Goal: Task Accomplishment & Management: Complete application form

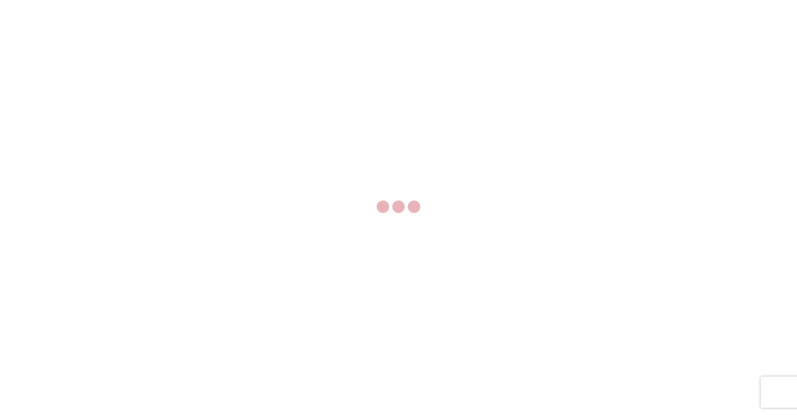
select select "FULL"
select select "LBS"
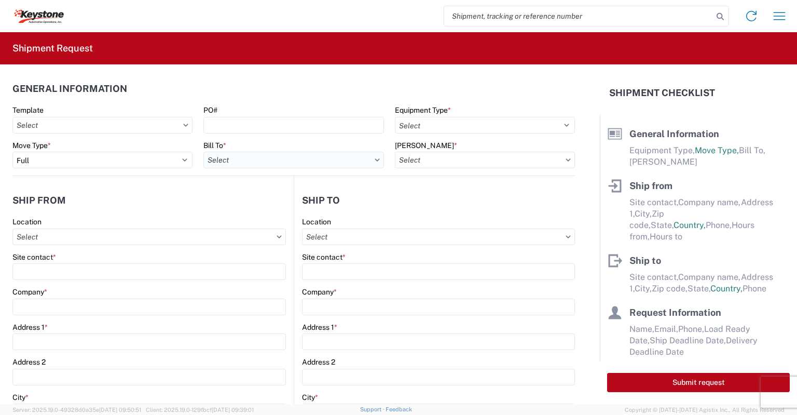
click at [257, 161] on input "text" at bounding box center [293, 160] width 180 height 17
type input "8607"
click at [252, 203] on div "8607 - [GEOGRAPHIC_DATA], [GEOGRAPHIC_DATA] – KAO Warehouse" at bounding box center [323, 206] width 241 height 17
type input "8607 - [GEOGRAPHIC_DATA], [GEOGRAPHIC_DATA] – KAO Warehouse"
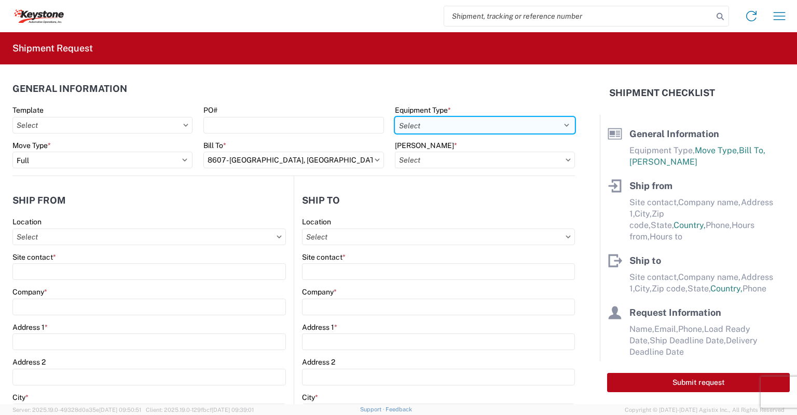
click at [430, 126] on select "Select 53’ Dry Van Flatbed Dropdeck (van) Lowboy (flatbed) Rail" at bounding box center [485, 125] width 180 height 17
select select "STDV"
click at [395, 117] on select "Select 53’ Dry Van Flatbed Dropdeck (van) Lowboy (flatbed) Rail" at bounding box center [485, 125] width 180 height 17
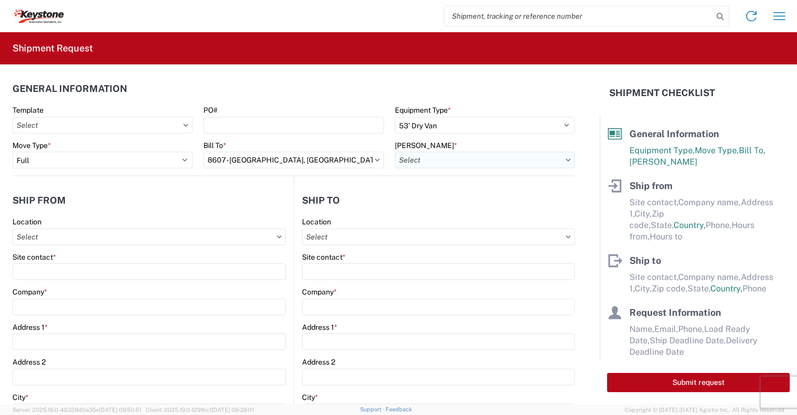
click at [428, 154] on input "text" at bounding box center [485, 160] width 180 height 17
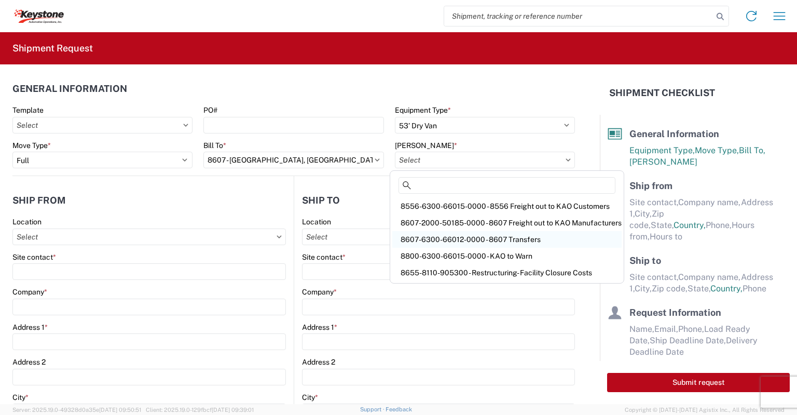
click at [458, 244] on div "8607-6300-66012-0000 - 8607 Transfers" at bounding box center [506, 239] width 229 height 17
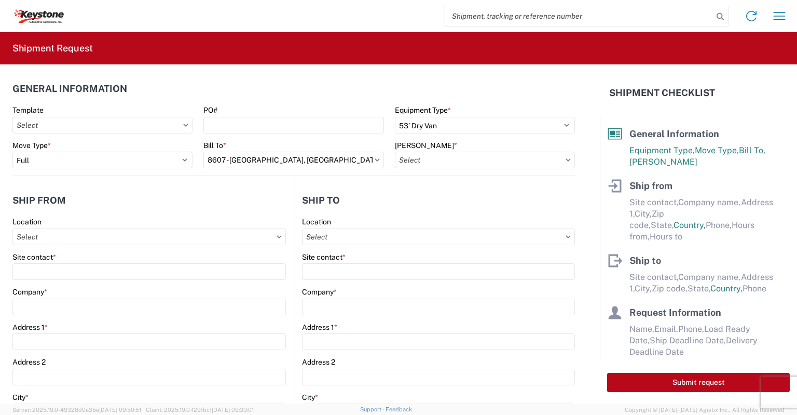
type input "8607-6300-66012-0000 - 8607 Transfers, 8607-6300-66012-0000 - 8607 Transfers"
click at [73, 238] on input "text" at bounding box center [149, 236] width 274 height 17
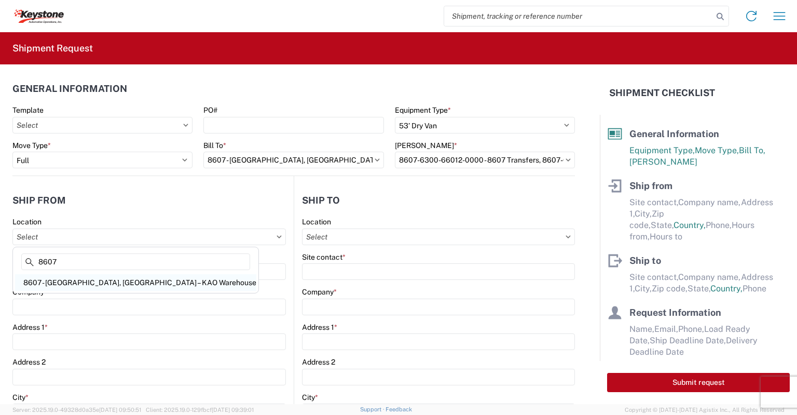
type input "8607"
click at [56, 285] on div "8607 - [GEOGRAPHIC_DATA], [GEOGRAPHIC_DATA] – KAO Warehouse" at bounding box center [135, 282] width 241 height 17
type input "8607 - [GEOGRAPHIC_DATA], [GEOGRAPHIC_DATA] – KAO Warehouse"
type input "KAO"
type input "[STREET_ADDRESS][PERSON_NAME]"
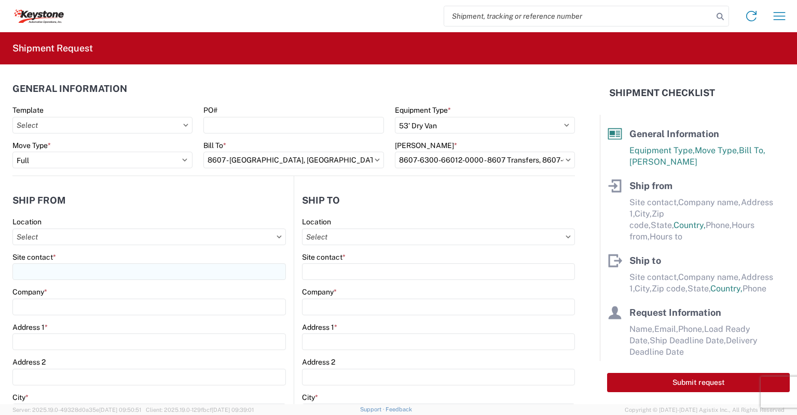
type input "[GEOGRAPHIC_DATA]"
type input "48193"
select select "MI"
select select "US"
type input "07:00"
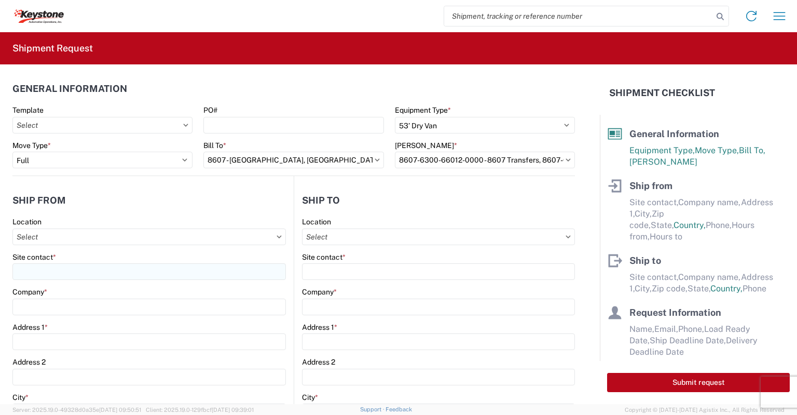
type input "17:00"
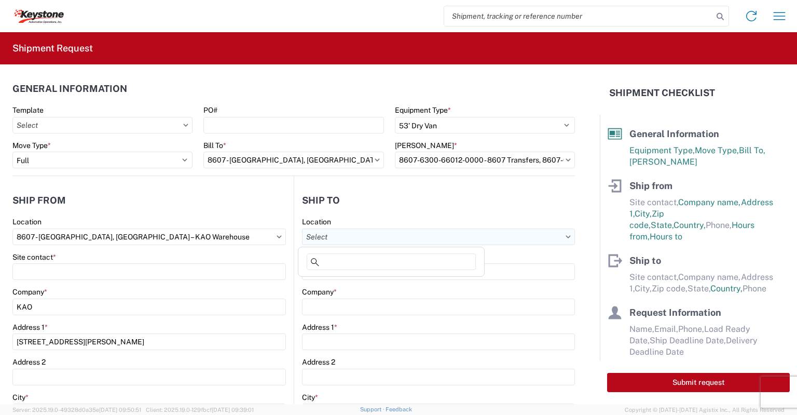
click at [350, 238] on input "text" at bounding box center [438, 236] width 273 height 17
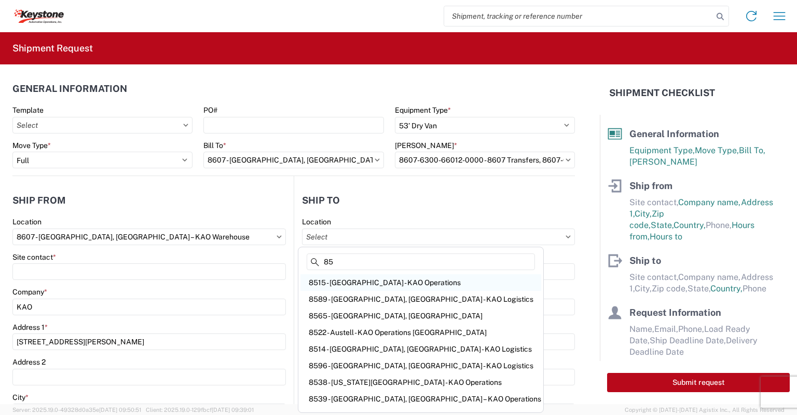
type input "85"
click at [336, 282] on div "8515 - [GEOGRAPHIC_DATA] - KAO Operations" at bounding box center [421, 282] width 241 height 17
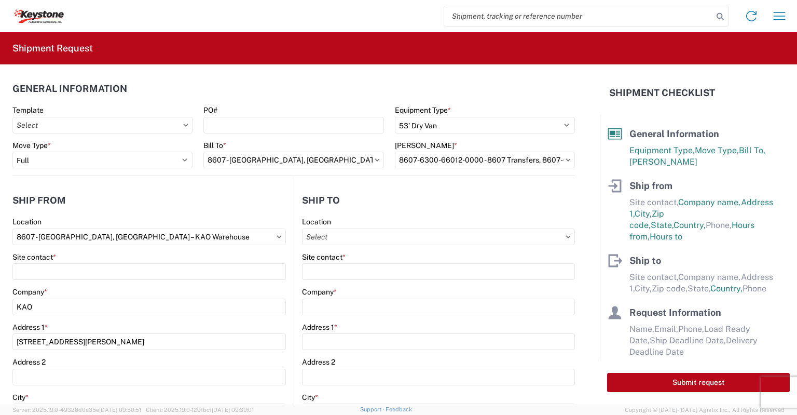
type input "8515 - [GEOGRAPHIC_DATA] - KAO Operations"
type input "KAO"
type input "[STREET_ADDRESS][PERSON_NAME]"
type input "[GEOGRAPHIC_DATA]"
type input "18643"
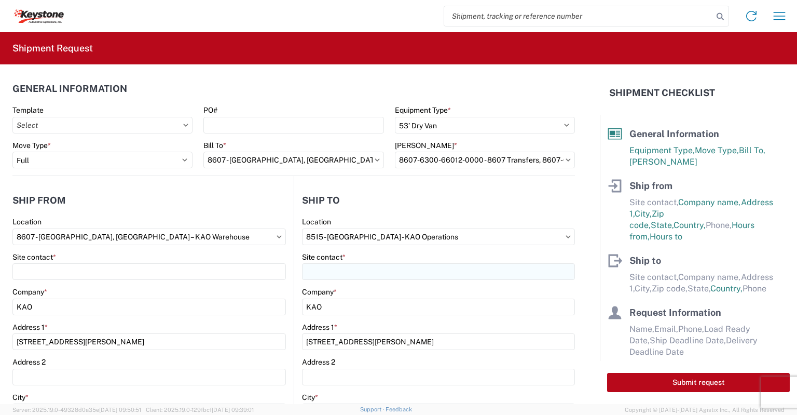
select select "PA"
select select "US"
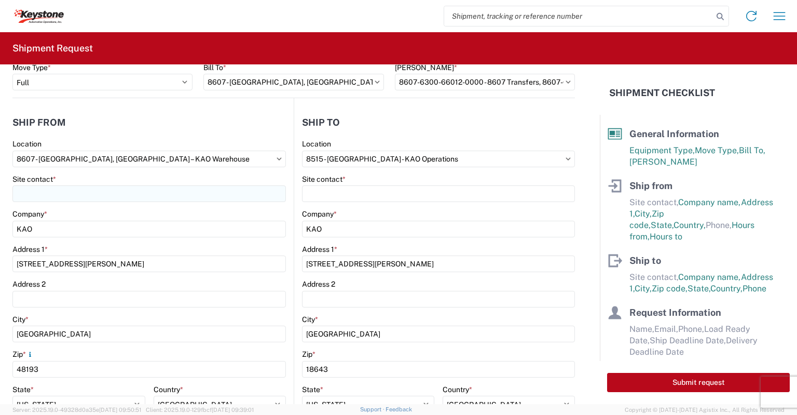
scroll to position [104, 0]
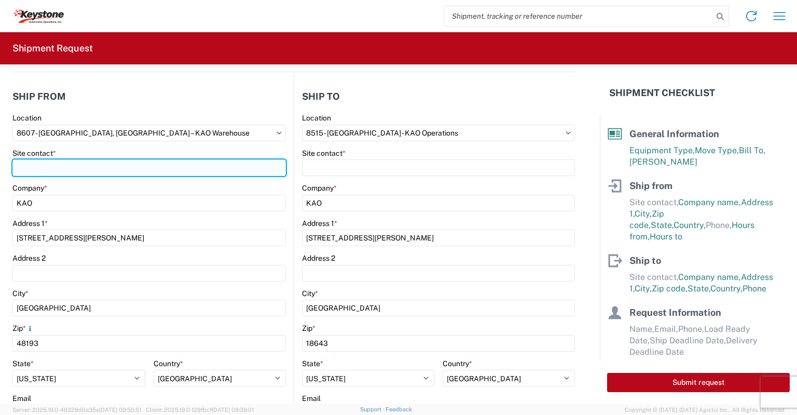
click at [21, 161] on input "Site contact *" at bounding box center [149, 167] width 274 height 17
type input "[PERSON_NAME]"
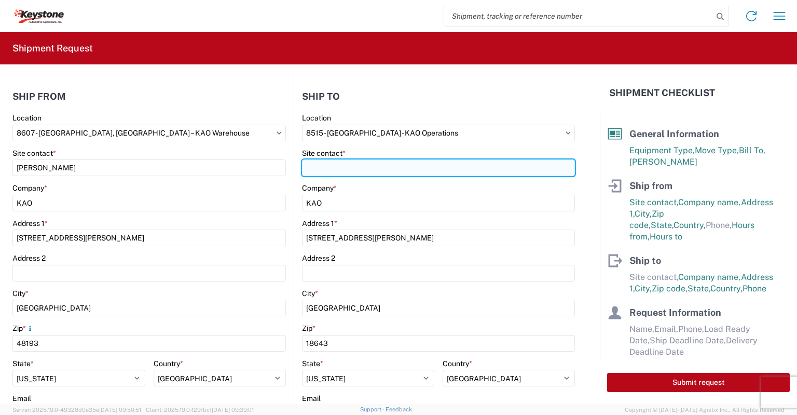
click at [331, 170] on input "Site contact *" at bounding box center [438, 167] width 273 height 17
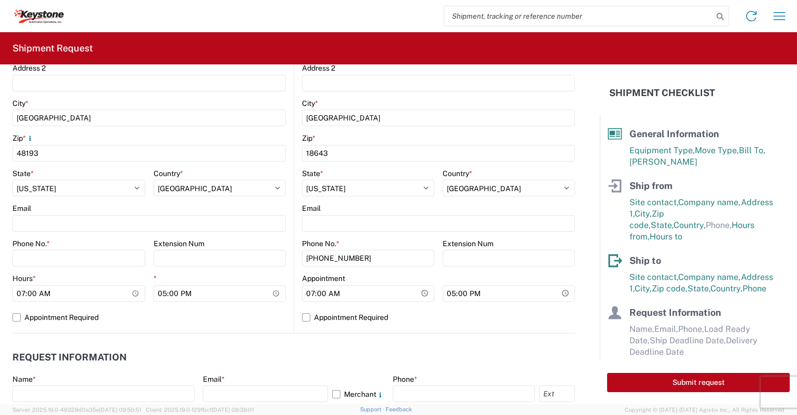
scroll to position [311, 0]
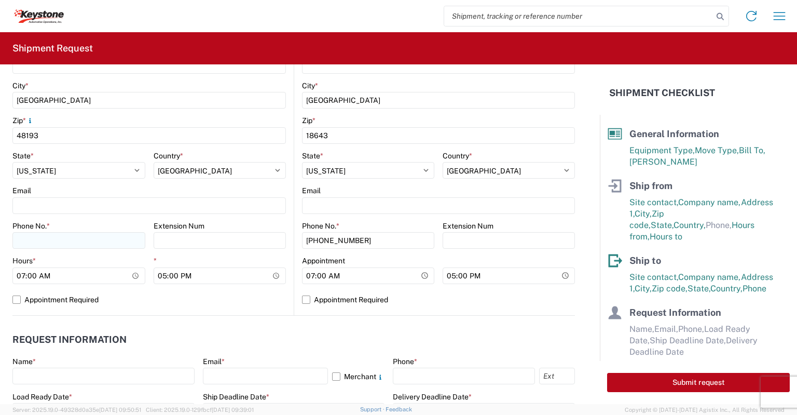
type input "[PERSON_NAME]"
click at [35, 238] on input "Phone No. *" at bounding box center [78, 240] width 133 height 17
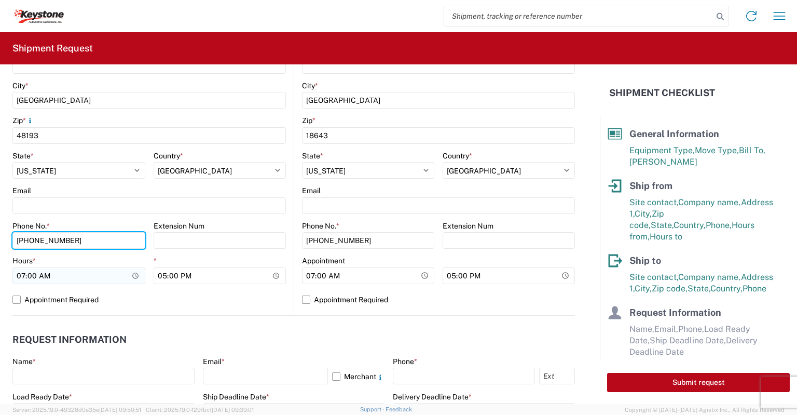
type input "[PHONE_NUMBER]"
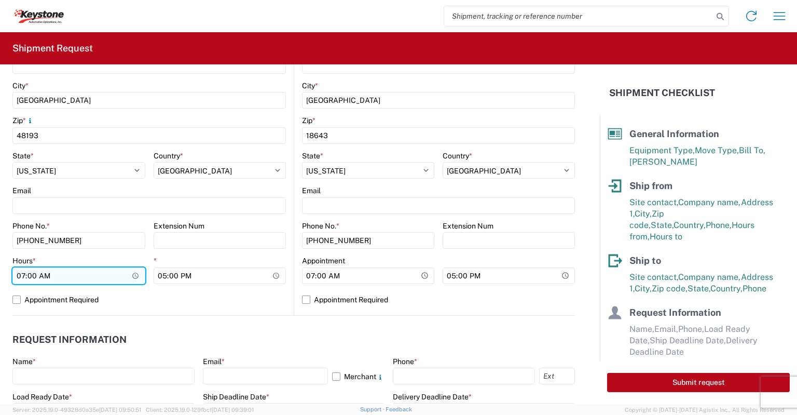
click at [23, 278] on input "07:00" at bounding box center [78, 275] width 133 height 17
type input "15:00"
click at [14, 294] on label "Appointment Required" at bounding box center [149, 299] width 274 height 17
click at [0, 0] on input "Appointment Required" at bounding box center [0, 0] width 0 height 0
select select "US"
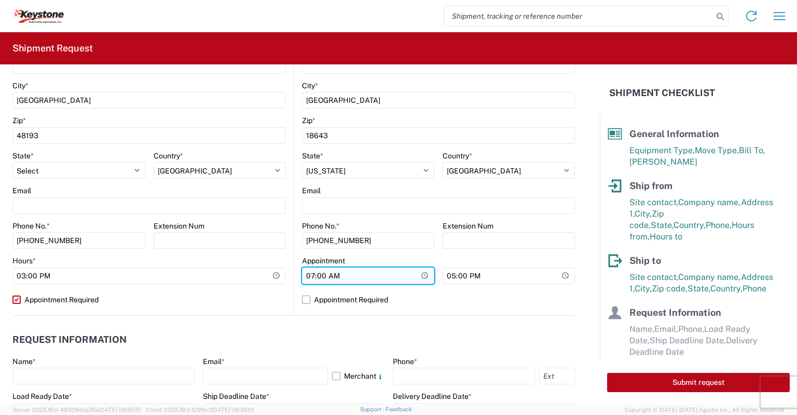
click at [305, 278] on input "07:00" at bounding box center [368, 275] width 132 height 17
type input "17:00"
click at [302, 298] on label "Appointment Required" at bounding box center [438, 299] width 273 height 17
click at [0, 0] on input "Appointment Required" at bounding box center [0, 0] width 0 height 0
select select "US"
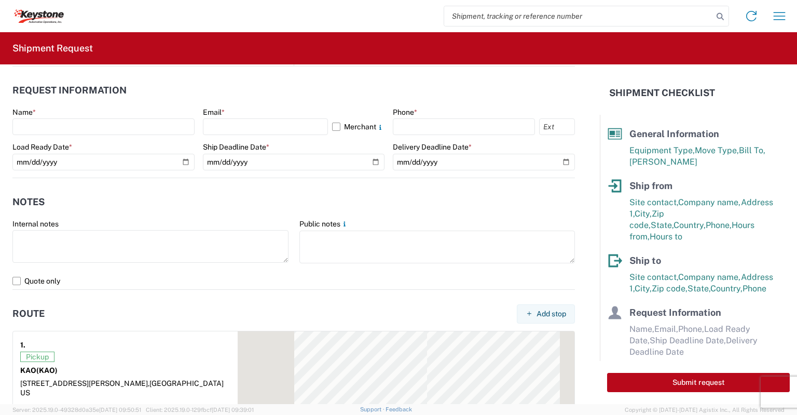
scroll to position [571, 0]
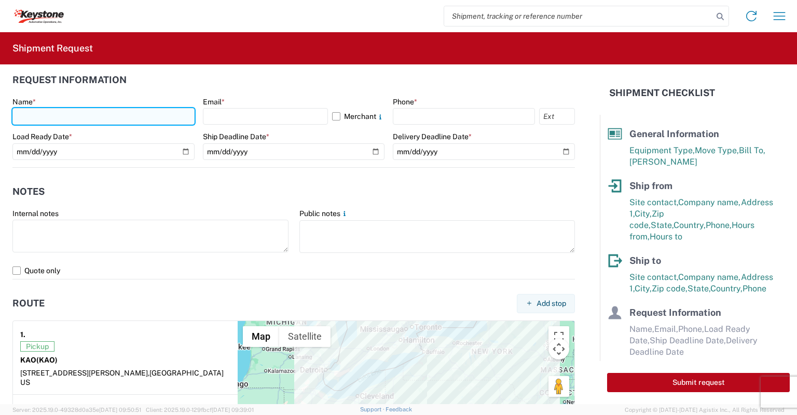
click at [26, 111] on input "text" at bounding box center [103, 116] width 182 height 17
type input "[PERSON_NAME]"
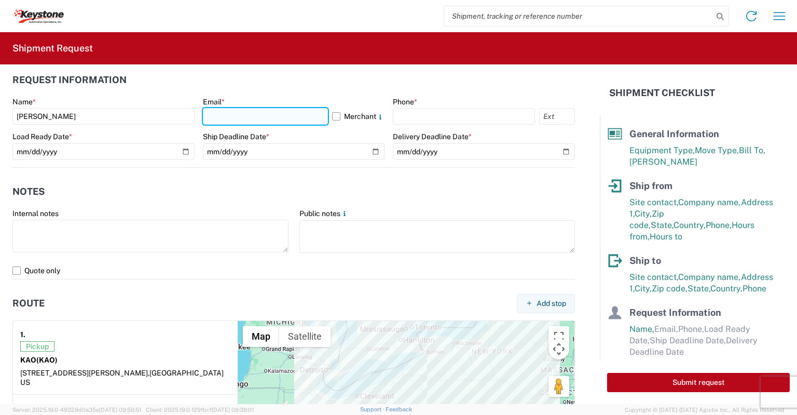
click at [218, 121] on input "text" at bounding box center [266, 116] width 126 height 17
type input "[EMAIL_ADDRESS][DOMAIN_NAME]"
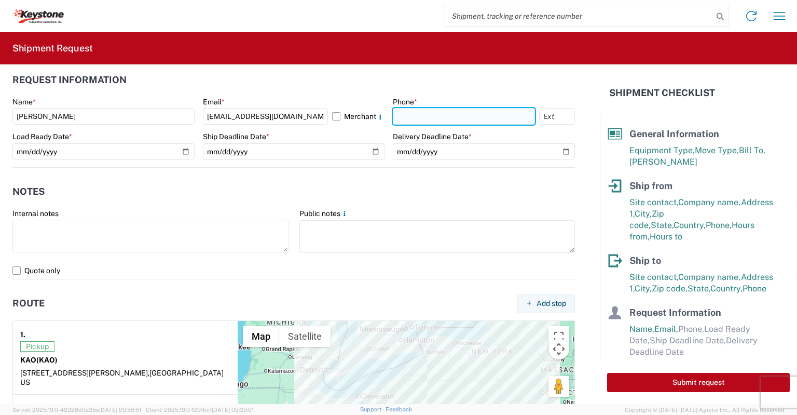
click at [411, 114] on input "text" at bounding box center [464, 116] width 142 height 17
type input "[PHONE_NUMBER]"
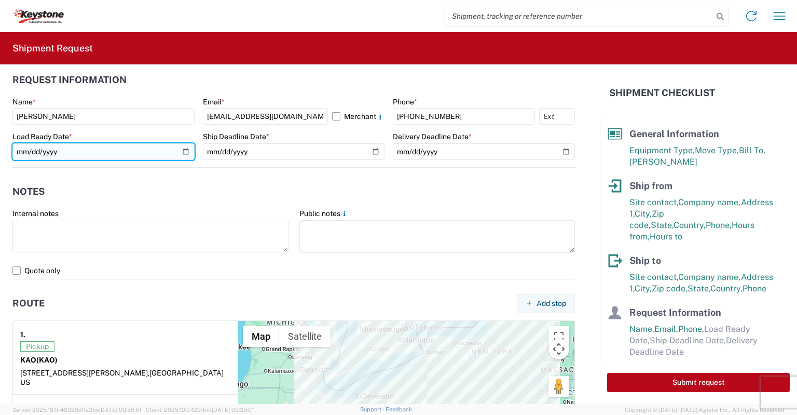
click at [181, 145] on input "date" at bounding box center [103, 151] width 182 height 17
click at [181, 151] on input "date" at bounding box center [103, 151] width 182 height 17
type input "[DATE]"
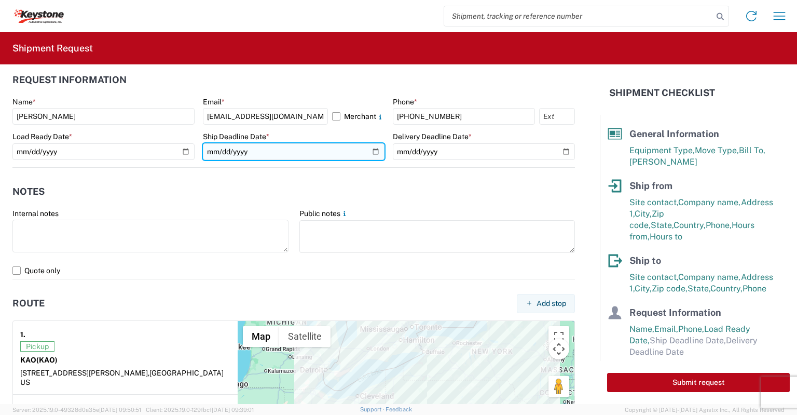
click at [372, 153] on input "date" at bounding box center [294, 151] width 182 height 17
type input "[DATE]"
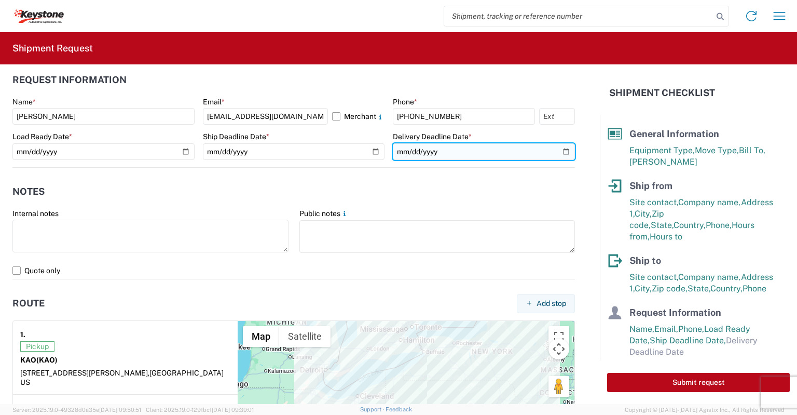
click at [559, 153] on input "date" at bounding box center [484, 151] width 182 height 17
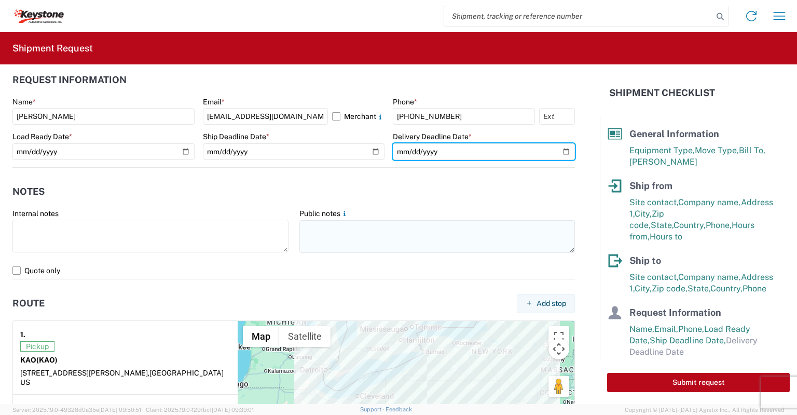
type input "[DATE]"
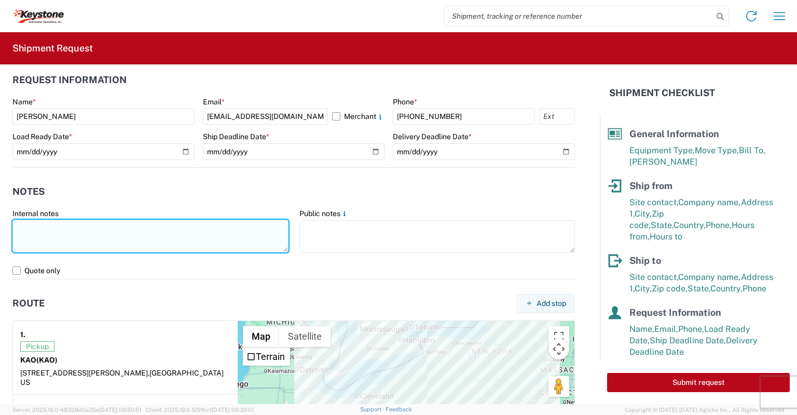
click at [69, 229] on textarea at bounding box center [150, 236] width 276 height 33
paste textarea "Load # 2091173"
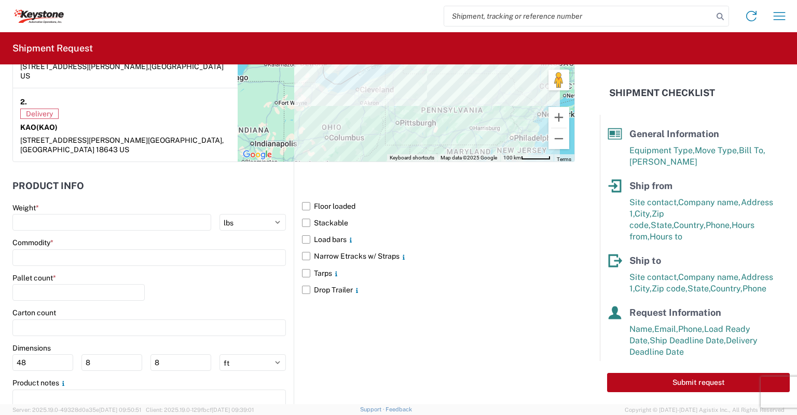
scroll to position [882, 0]
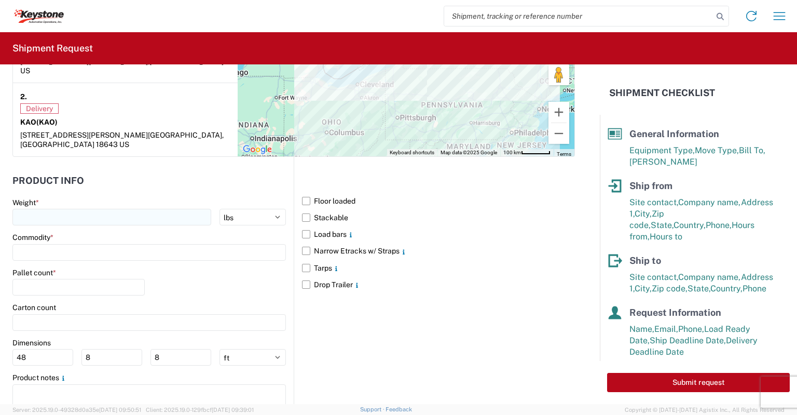
type textarea "Preplanned w/ R+L Load # 2091173 picking up [DATE] delivering [DATE]"
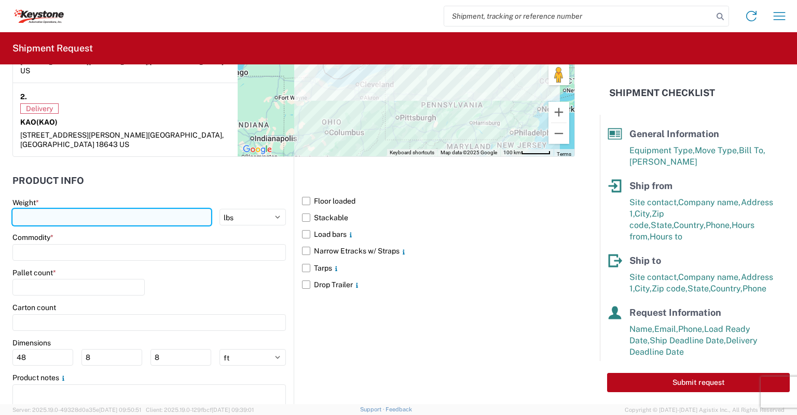
click at [70, 209] on input "number" at bounding box center [111, 217] width 199 height 17
type input "20000"
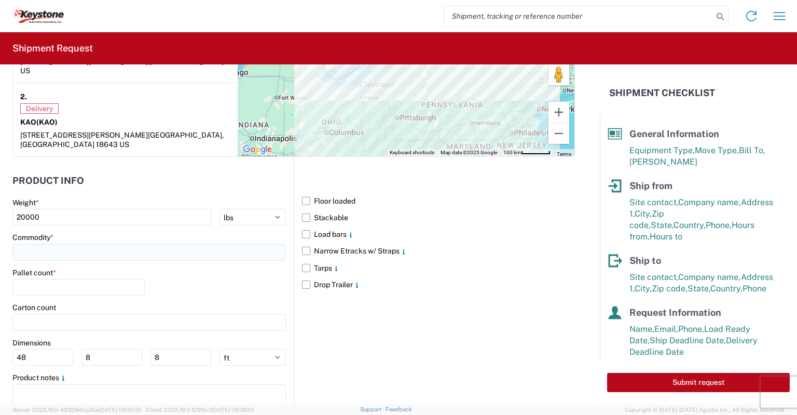
click at [42, 244] on input at bounding box center [149, 252] width 274 height 17
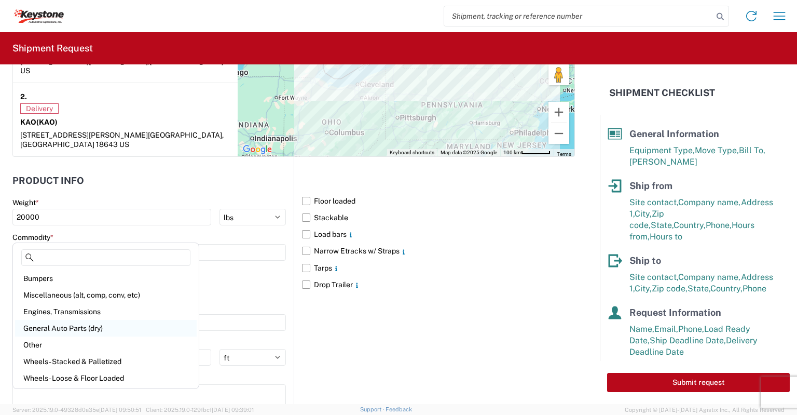
click at [53, 332] on div "General Auto Parts (dry)" at bounding box center [106, 328] width 182 height 17
type input "General Auto Parts (dry)"
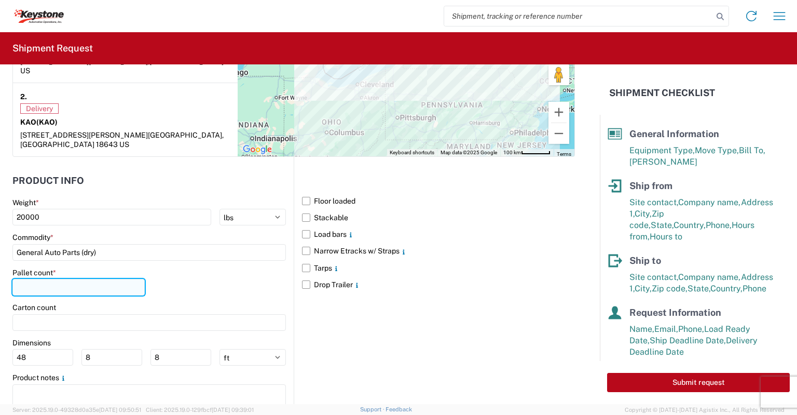
click at [31, 279] on input "number" at bounding box center [78, 287] width 132 height 17
type input "24"
click at [303, 242] on label "Narrow Etracks w/ Straps" at bounding box center [438, 250] width 273 height 17
click at [0, 0] on input "Narrow Etracks w/ Straps" at bounding box center [0, 0] width 0 height 0
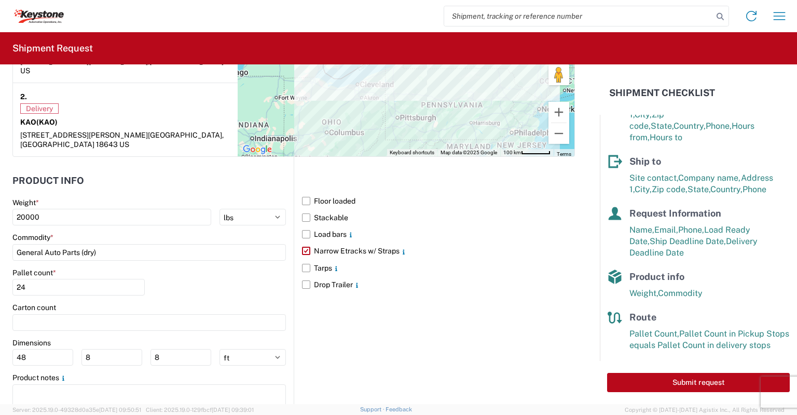
scroll to position [100, 0]
click at [676, 379] on button "Submit request" at bounding box center [698, 382] width 183 height 19
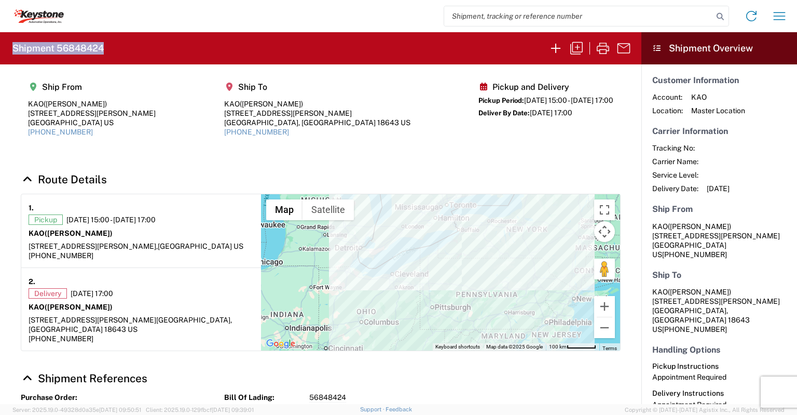
drag, startPoint x: 106, startPoint y: 48, endPoint x: 11, endPoint y: 49, distance: 94.5
click at [11, 49] on agx-form-header "Shipment 56848424" at bounding box center [321, 48] width 642 height 32
copy h2 "Shipment 56848424"
click at [558, 49] on icon "button" at bounding box center [556, 48] width 17 height 17
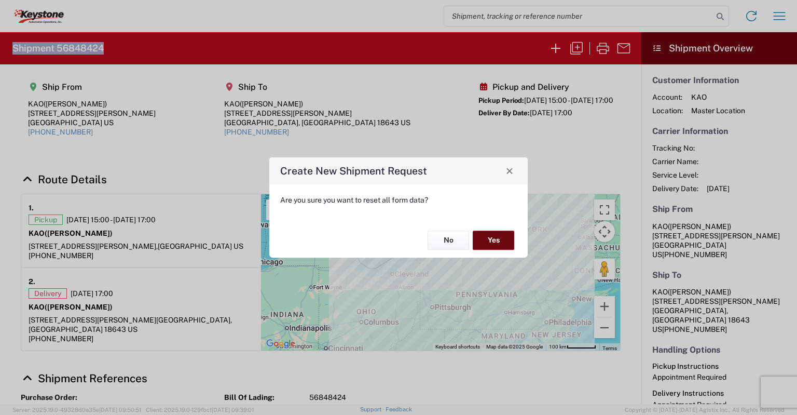
click at [484, 237] on button "Yes" at bounding box center [494, 240] width 42 height 19
select select "FULL"
select select "US"
select select "LBS"
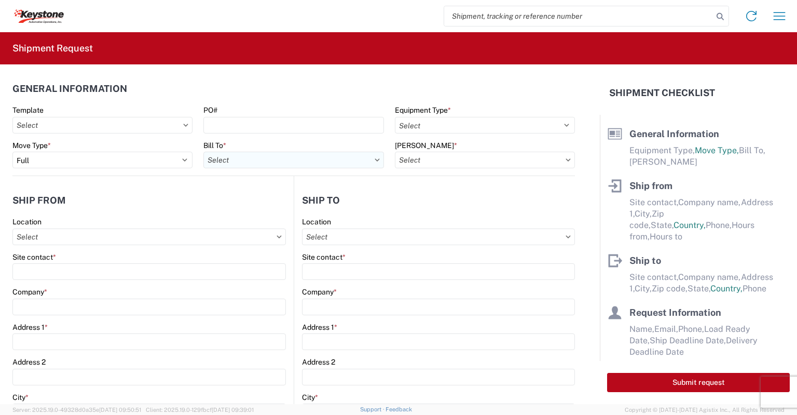
click at [239, 156] on input "text" at bounding box center [293, 160] width 180 height 17
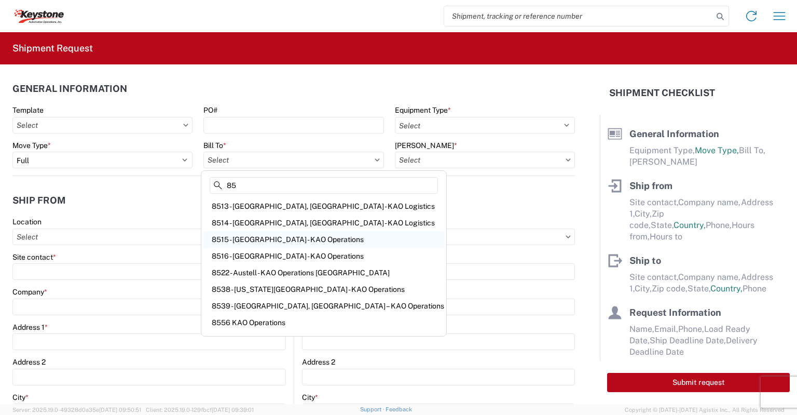
type input "85"
click at [229, 234] on div "8515 - [GEOGRAPHIC_DATA] - KAO Operations" at bounding box center [323, 239] width 241 height 17
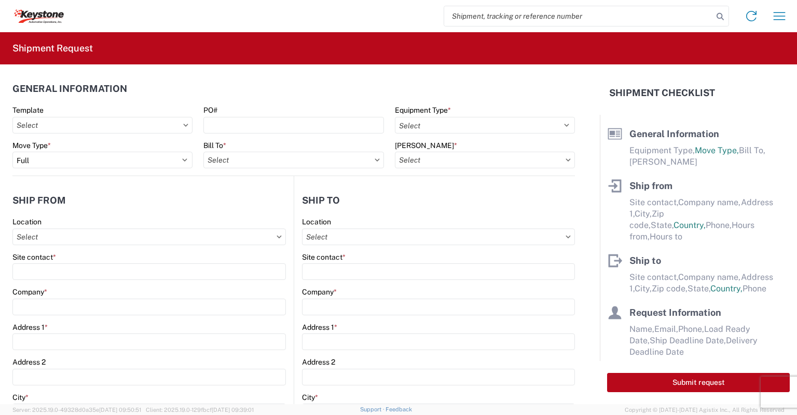
type input "8515 - [GEOGRAPHIC_DATA] - KAO Operations"
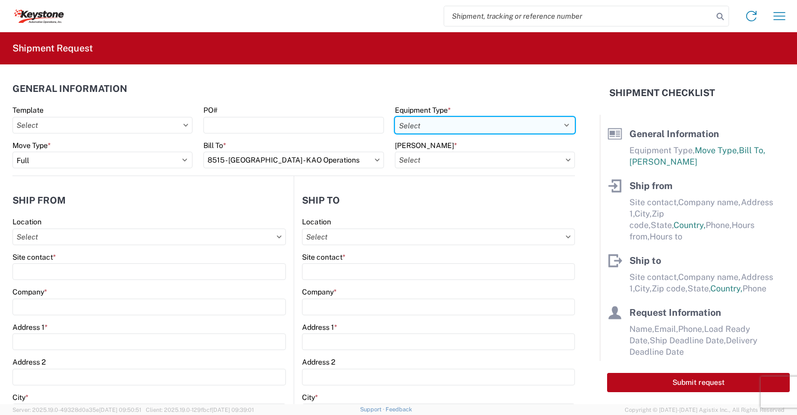
click at [430, 121] on select "Select 53’ Dry Van Flatbed Dropdeck (van) Lowboy (flatbed) Rail" at bounding box center [485, 125] width 180 height 17
select select "STDV"
click at [395, 117] on select "Select 53’ Dry Van Flatbed Dropdeck (van) Lowboy (flatbed) Rail" at bounding box center [485, 125] width 180 height 17
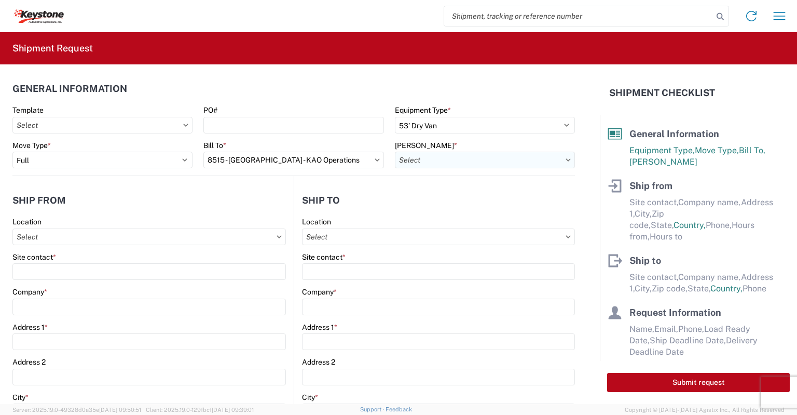
click at [424, 159] on input "text" at bounding box center [485, 160] width 180 height 17
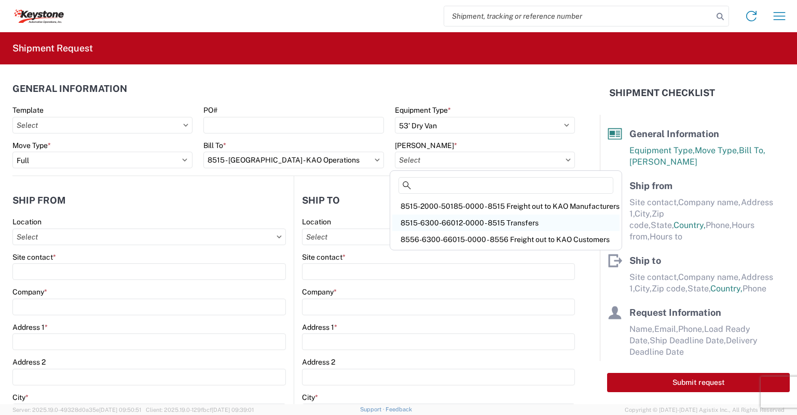
click at [437, 223] on div "8515-6300-66012-0000 - 8515 Transfers" at bounding box center [505, 222] width 227 height 17
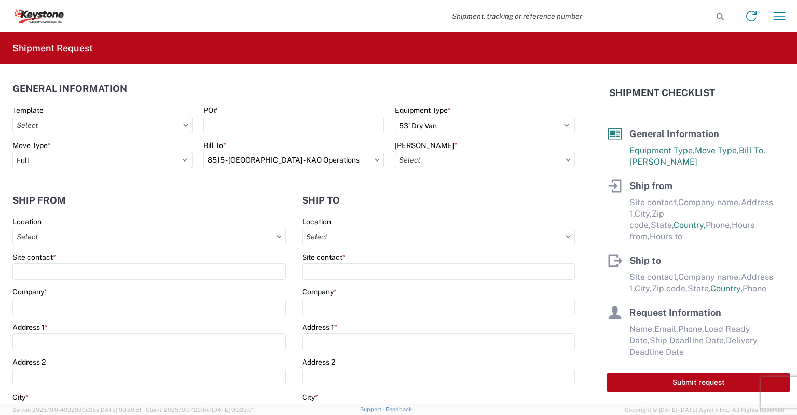
type input "8515-6300-66012-0000 - 8515 Transfers, 8515-6300-66012-0000 - 8515 Transfers"
click at [79, 229] on input "text" at bounding box center [149, 236] width 274 height 17
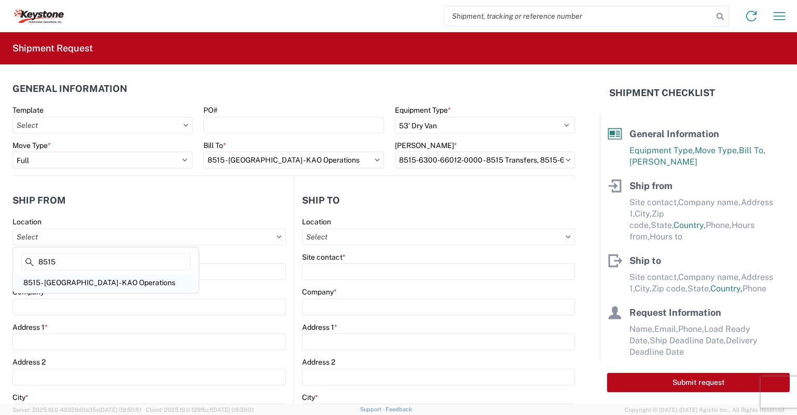
type input "8515"
click at [76, 282] on div "8515 - [GEOGRAPHIC_DATA] - KAO Operations" at bounding box center [106, 282] width 182 height 17
type input "8515 - [GEOGRAPHIC_DATA] - KAO Operations"
type input "KAO"
type input "[STREET_ADDRESS][PERSON_NAME]"
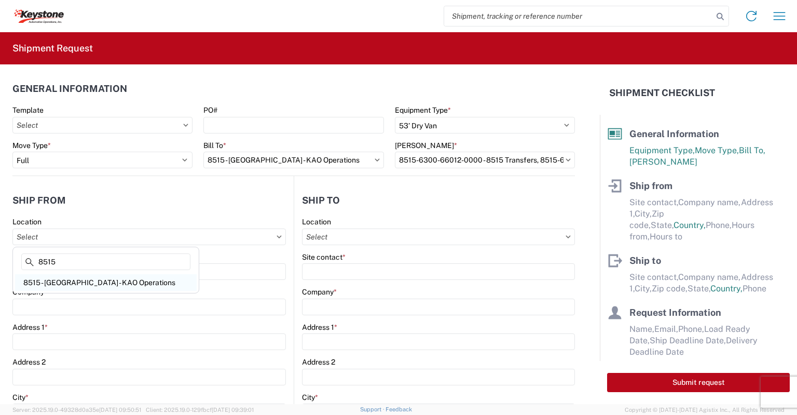
type input "[GEOGRAPHIC_DATA]"
type input "18643"
select select "PA"
type input "[PHONE_NUMBER]"
type input "07:00"
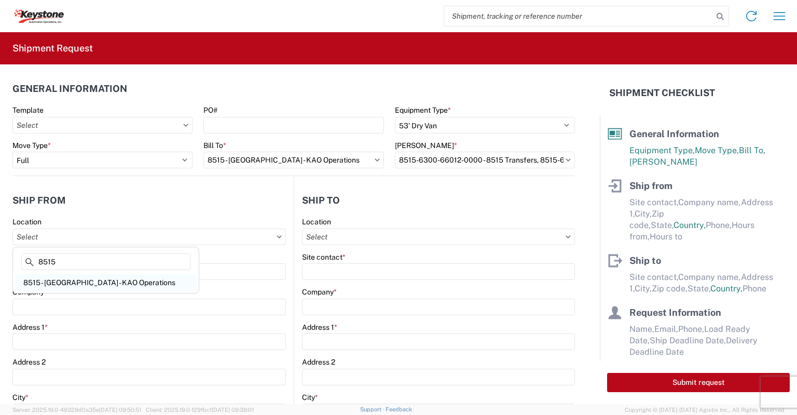
type input "17:00"
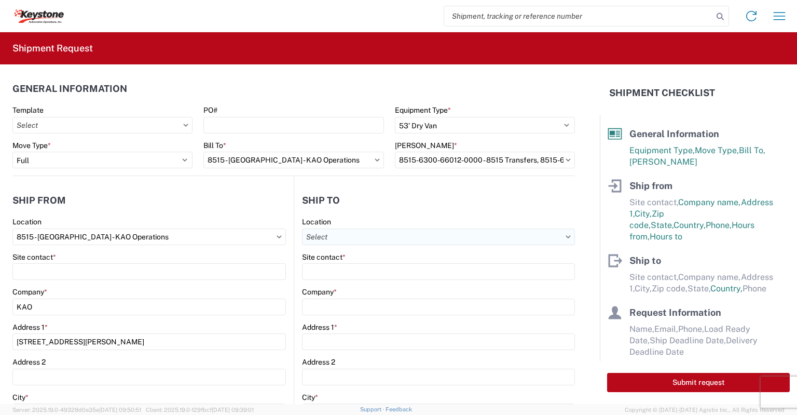
click at [327, 242] on input "text" at bounding box center [438, 236] width 273 height 17
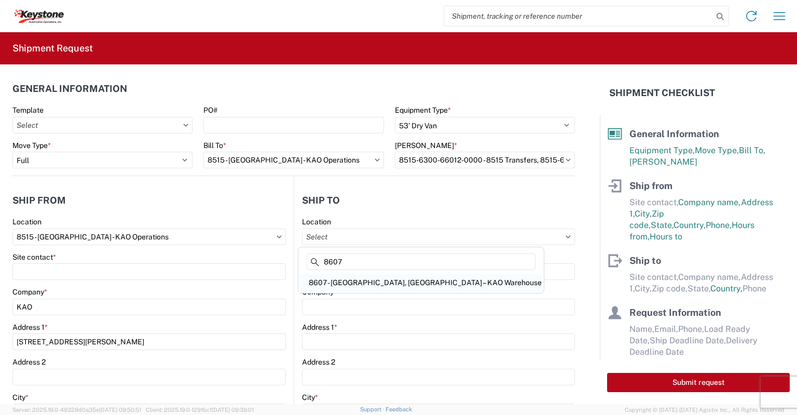
type input "8607"
click at [338, 277] on div "8607 - [GEOGRAPHIC_DATA], [GEOGRAPHIC_DATA] – KAO Warehouse" at bounding box center [421, 282] width 241 height 17
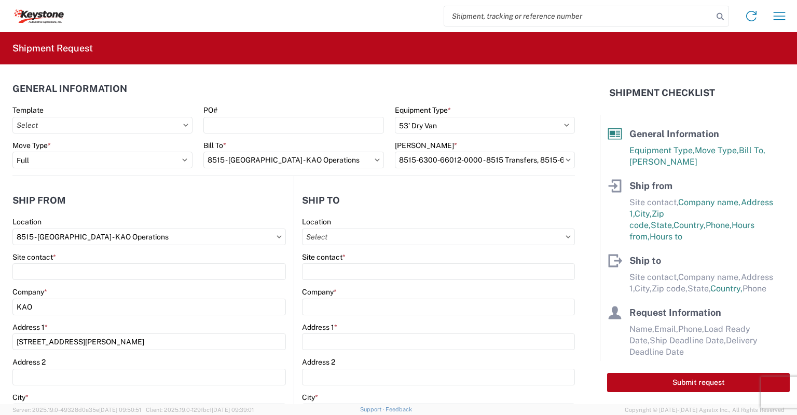
type input "8607 - [GEOGRAPHIC_DATA], [GEOGRAPHIC_DATA] – KAO Warehouse"
type input "KAO"
type input "[STREET_ADDRESS][PERSON_NAME]"
type input "[GEOGRAPHIC_DATA]"
type input "48193"
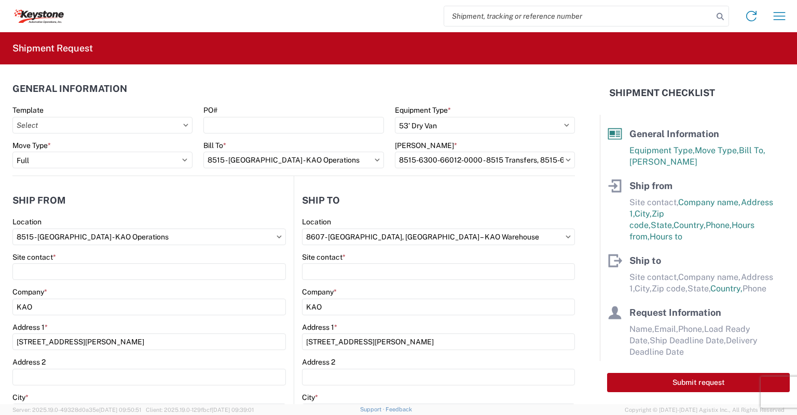
select select "US"
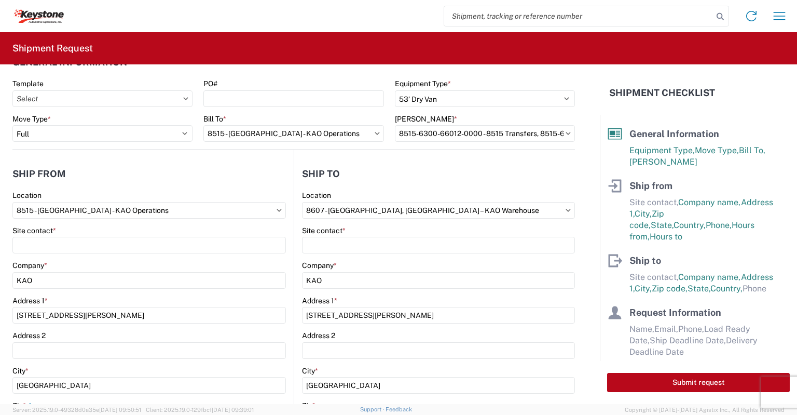
scroll to position [52, 0]
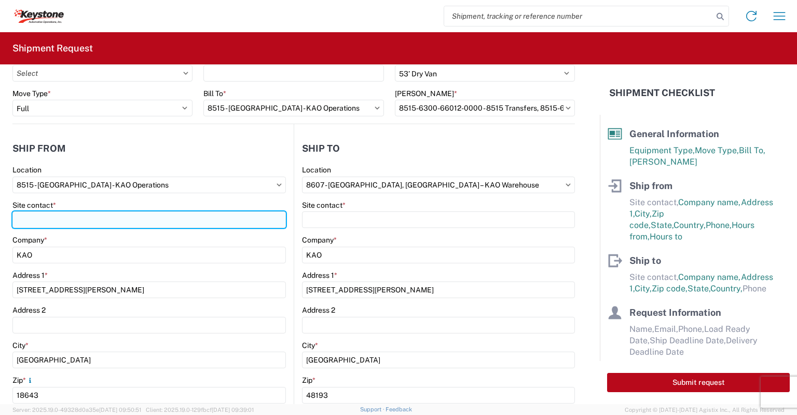
click at [38, 220] on input "Site contact *" at bounding box center [149, 219] width 274 height 17
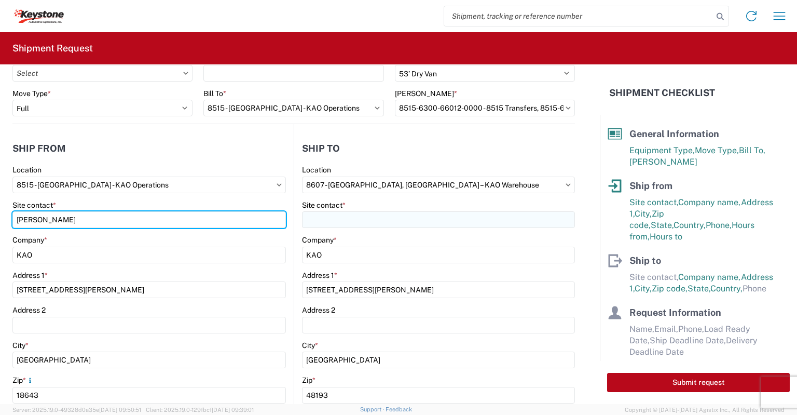
type input "[PERSON_NAME]"
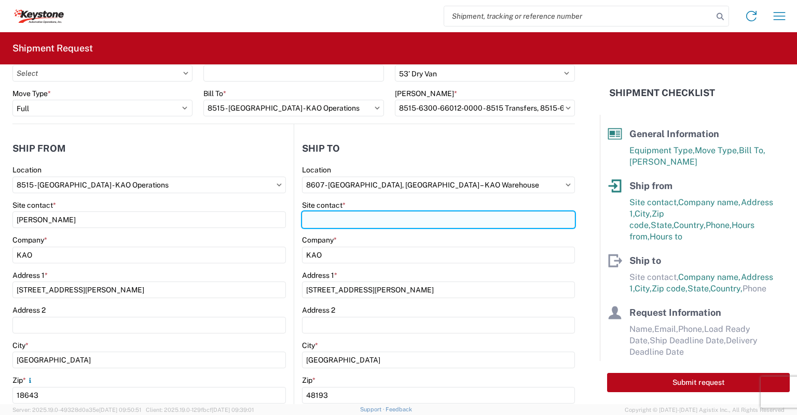
click at [331, 220] on input "Site contact *" at bounding box center [438, 219] width 273 height 17
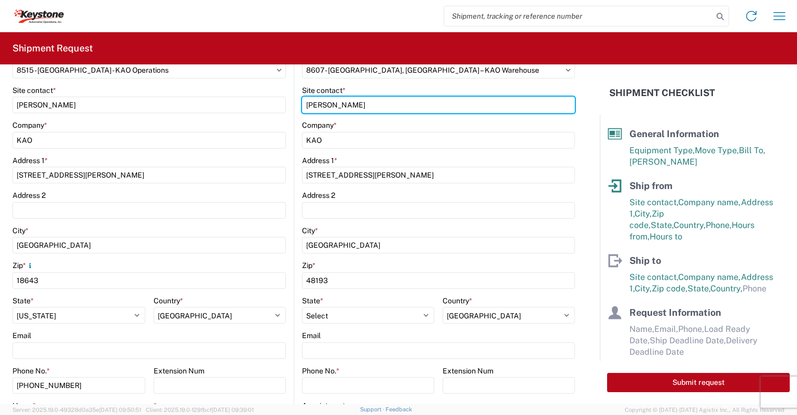
scroll to position [260, 0]
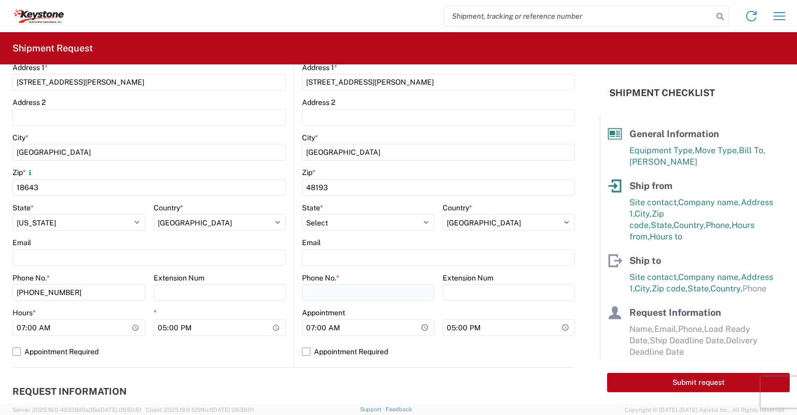
type input "[PERSON_NAME]"
click at [313, 294] on input "Phone No. *" at bounding box center [368, 292] width 132 height 17
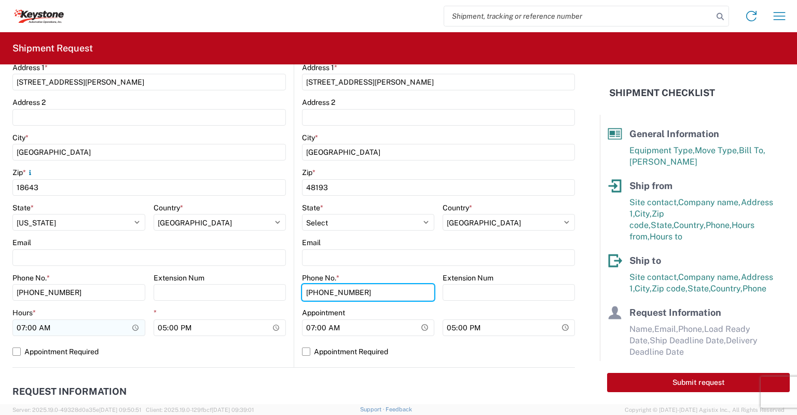
type input "[PHONE_NUMBER]"
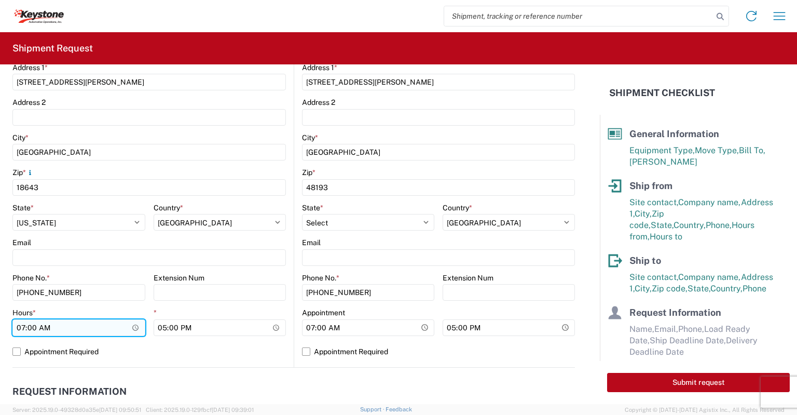
click at [22, 326] on input "07:00" at bounding box center [78, 327] width 133 height 17
type input "17:00"
click at [14, 348] on label "Appointment Required" at bounding box center [149, 351] width 274 height 17
click at [0, 0] on input "Appointment Required" at bounding box center [0, 0] width 0 height 0
select select "PA"
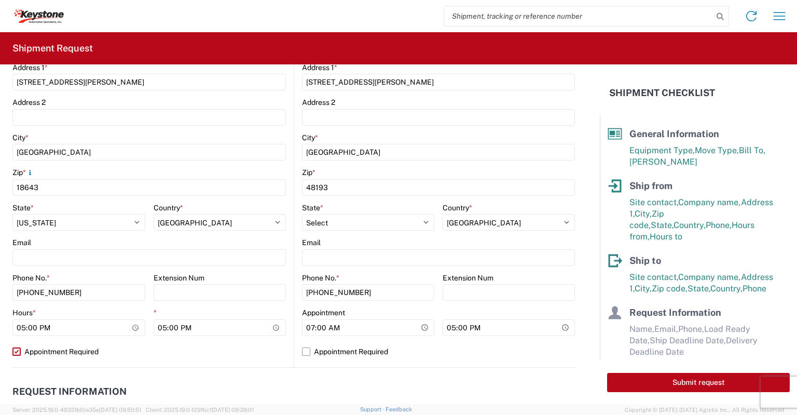
select select "US"
click at [305, 324] on input "07:00" at bounding box center [368, 327] width 132 height 17
type input "14:00"
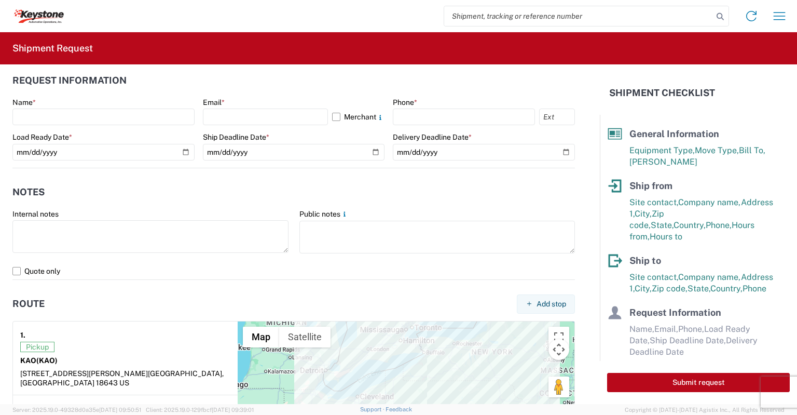
scroll to position [571, 0]
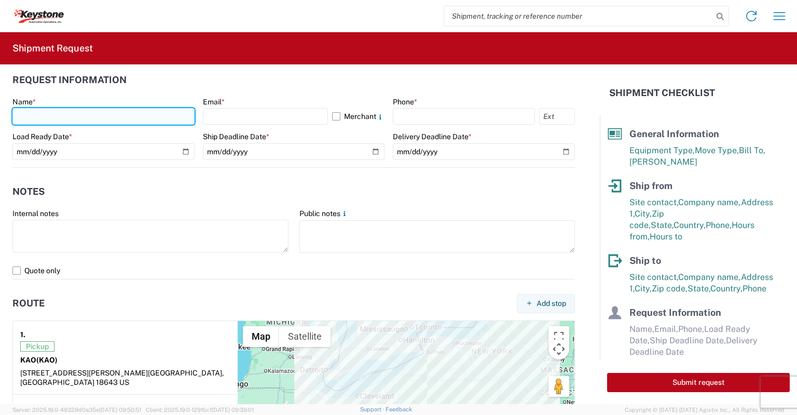
click at [39, 120] on input "text" at bounding box center [103, 116] width 182 height 17
type input "[PERSON_NAME]"
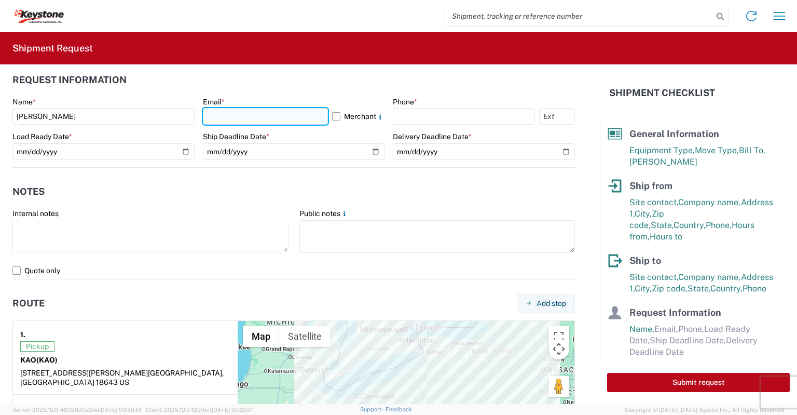
click at [214, 112] on input "text" at bounding box center [266, 116] width 126 height 17
type input "[EMAIL_ADDRESS][DOMAIN_NAME]"
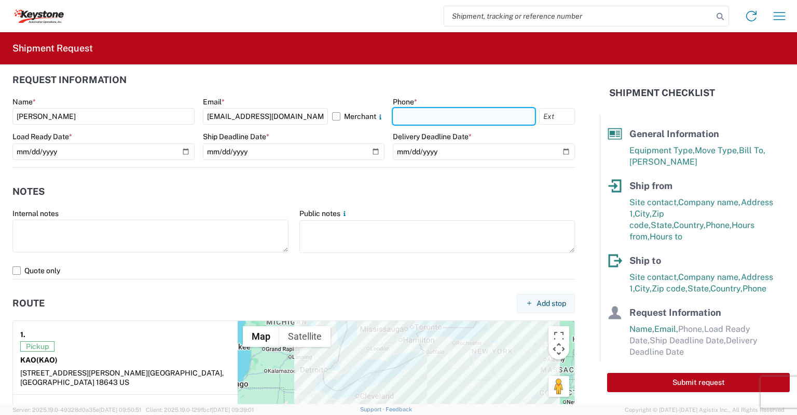
click at [424, 123] on input "text" at bounding box center [464, 116] width 142 height 17
type input "[PHONE_NUMBER]"
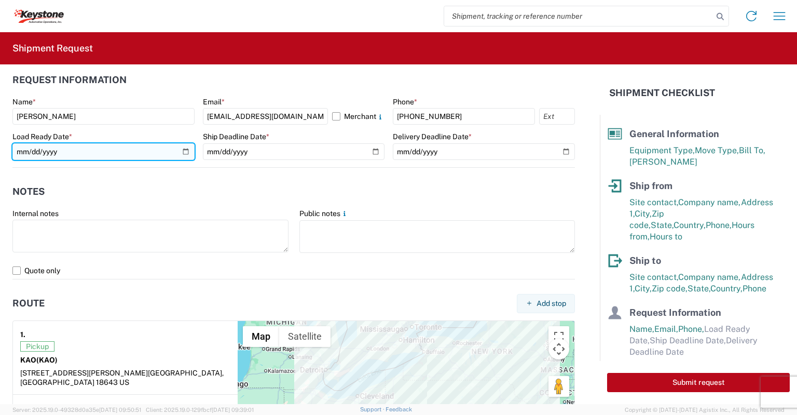
click at [182, 144] on input "date" at bounding box center [103, 151] width 182 height 17
click at [184, 148] on input "date" at bounding box center [103, 151] width 182 height 17
type input "[DATE]"
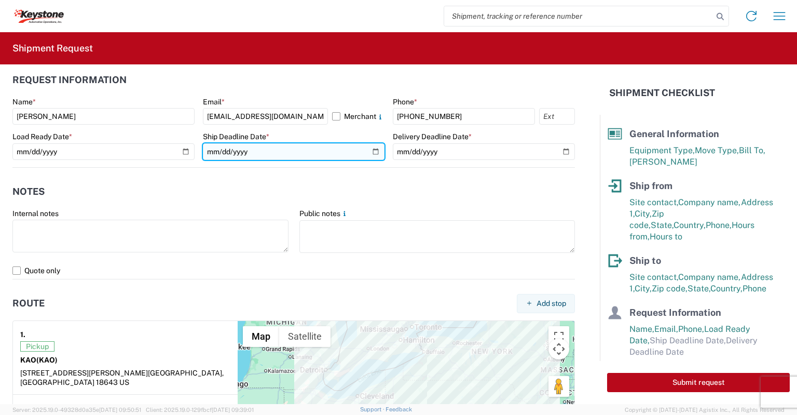
click at [368, 146] on input "date" at bounding box center [294, 151] width 182 height 17
type input "[DATE]"
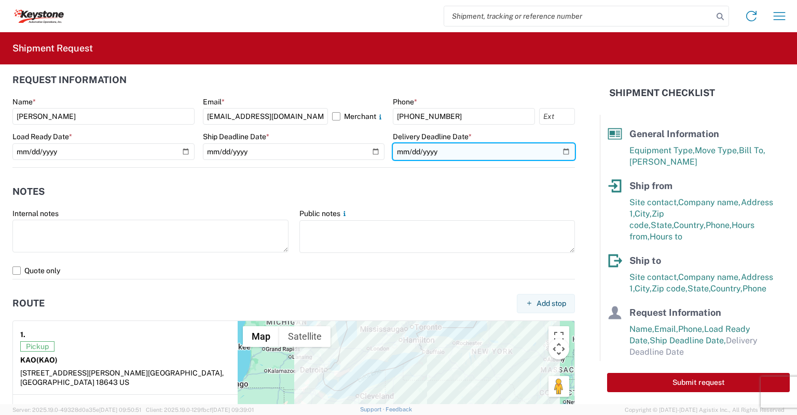
click at [559, 149] on input "date" at bounding box center [484, 151] width 182 height 17
type input "[DATE]"
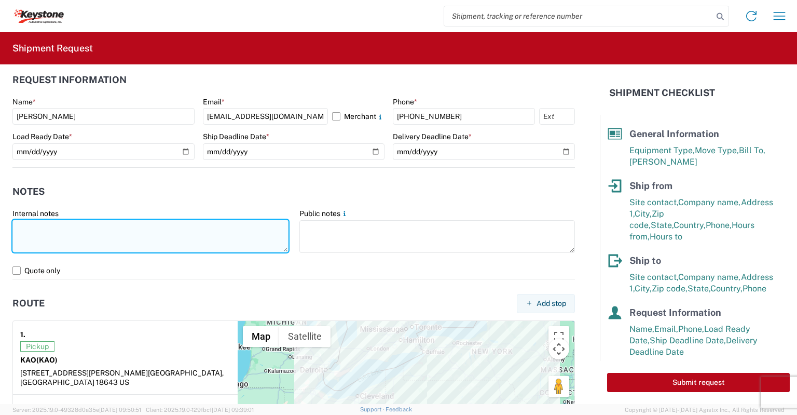
click at [62, 231] on textarea at bounding box center [150, 236] width 276 height 33
paste textarea "load # 2091178"
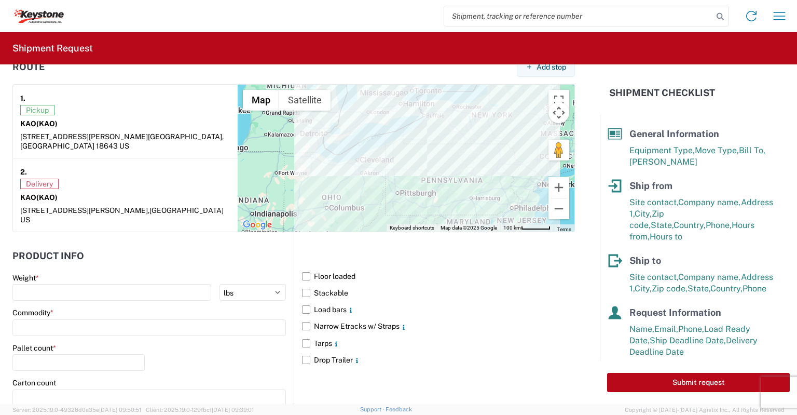
scroll to position [830, 0]
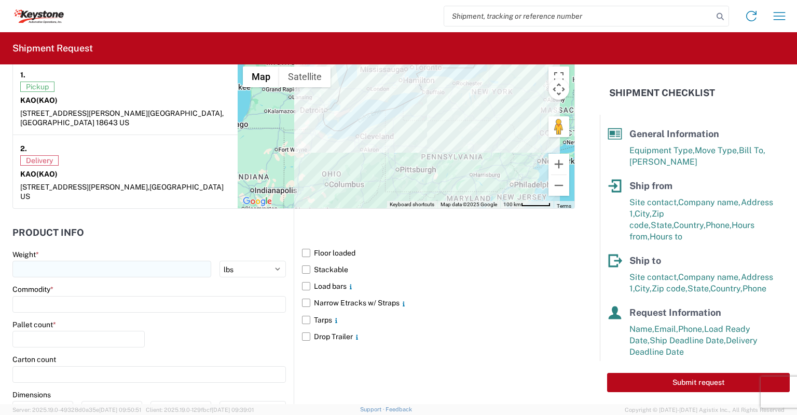
type textarea "Preplanned w/ R+L load # 2091178"
click at [42, 261] on input "number" at bounding box center [111, 269] width 199 height 17
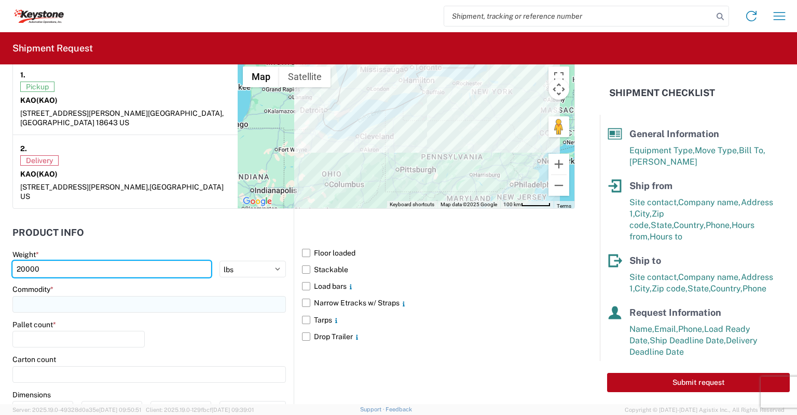
type input "20000"
click at [40, 296] on input at bounding box center [149, 304] width 274 height 17
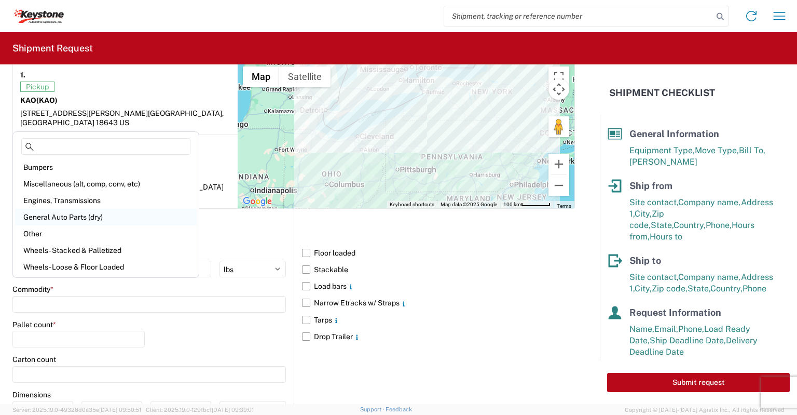
click at [39, 216] on div "General Auto Parts (dry)" at bounding box center [106, 217] width 182 height 17
type input "General Auto Parts (dry)"
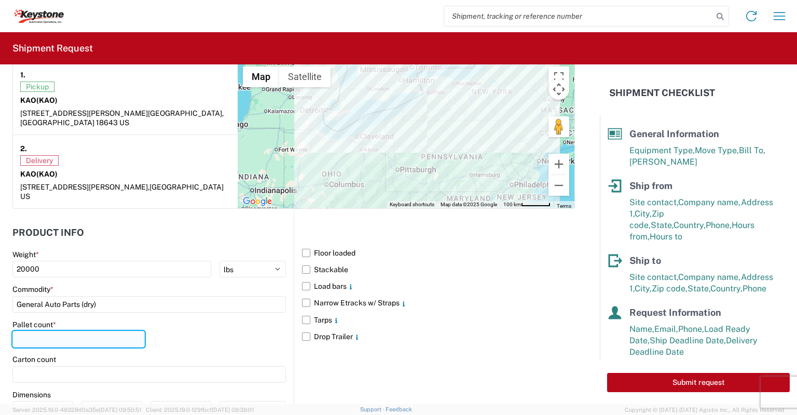
click at [43, 331] on input "number" at bounding box center [78, 339] width 132 height 17
type input "24"
click at [305, 294] on label "Narrow Etracks w/ Straps" at bounding box center [438, 302] width 273 height 17
click at [0, 0] on input "Narrow Etracks w/ Straps" at bounding box center [0, 0] width 0 height 0
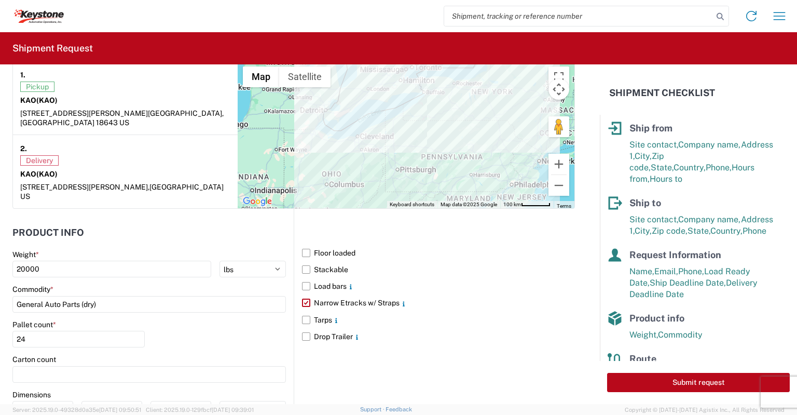
scroll to position [100, 0]
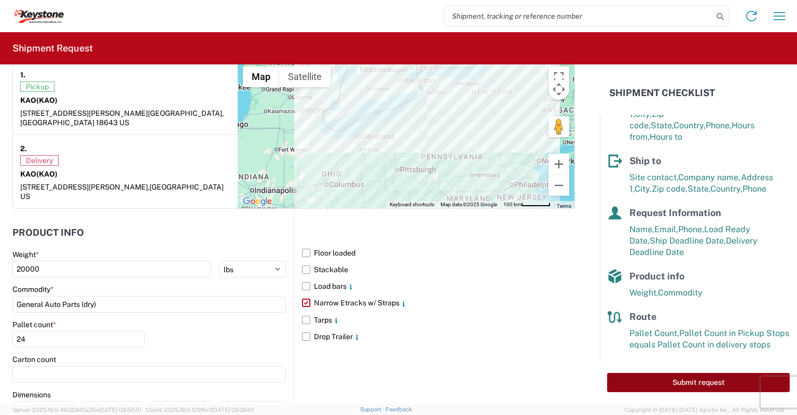
click at [660, 382] on button "Submit request" at bounding box center [698, 382] width 183 height 19
select select "MI"
select select "US"
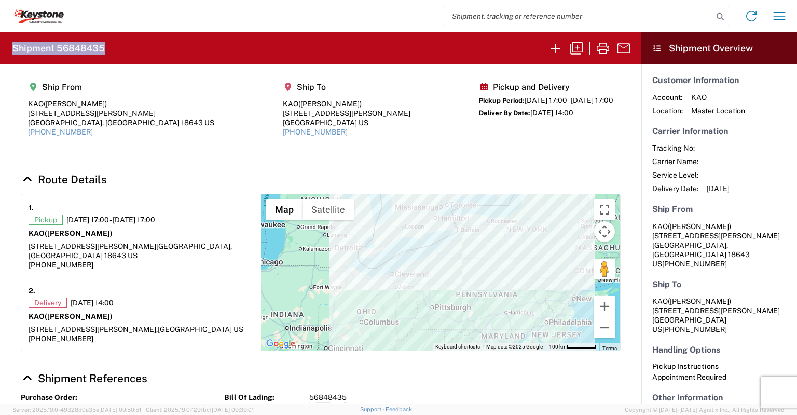
drag, startPoint x: 106, startPoint y: 49, endPoint x: 13, endPoint y: 58, distance: 93.3
click at [13, 58] on agx-form-header "Shipment 56848435" at bounding box center [321, 48] width 642 height 32
copy h2 "Shipment 56848435"
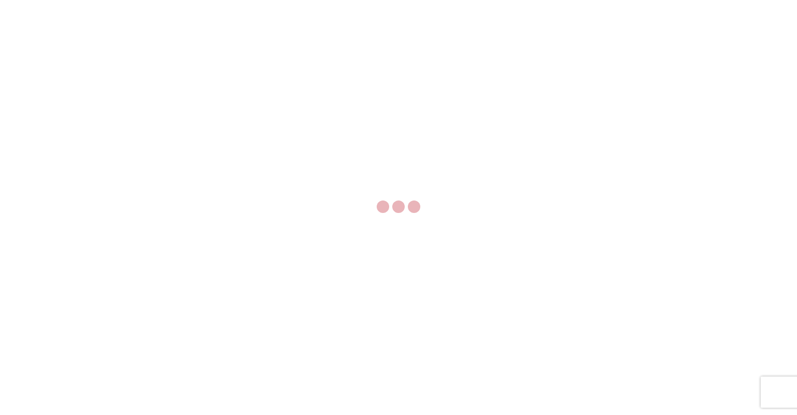
select select "FULL"
select select "LBS"
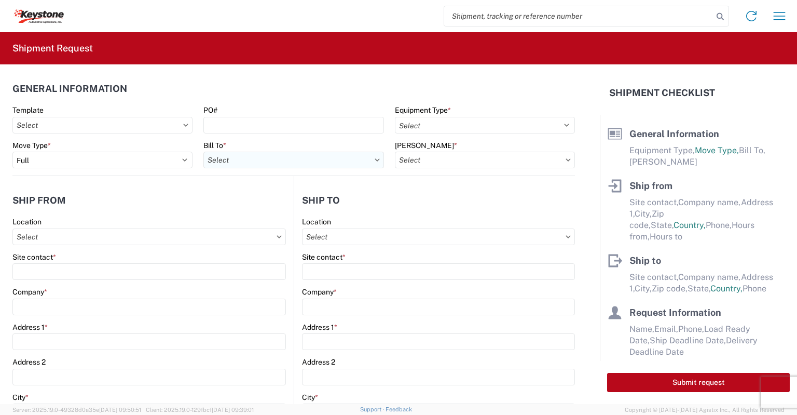
click at [227, 159] on input "text" at bounding box center [293, 160] width 180 height 17
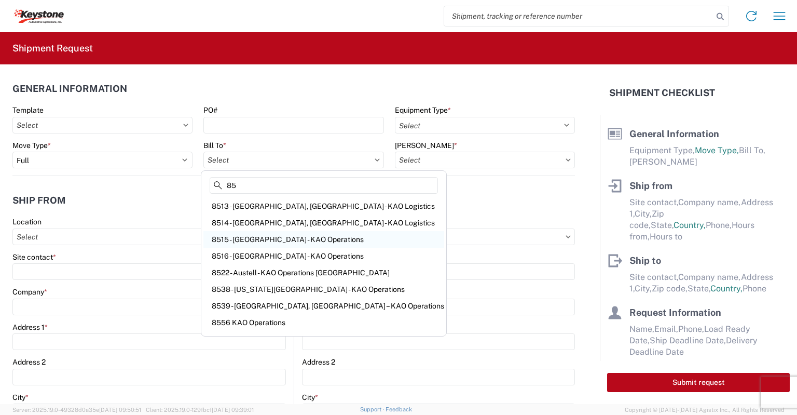
type input "85"
click at [255, 235] on div "8515 - [GEOGRAPHIC_DATA] - KAO Operations" at bounding box center [323, 239] width 241 height 17
type input "8515 - [GEOGRAPHIC_DATA] - KAO Operations"
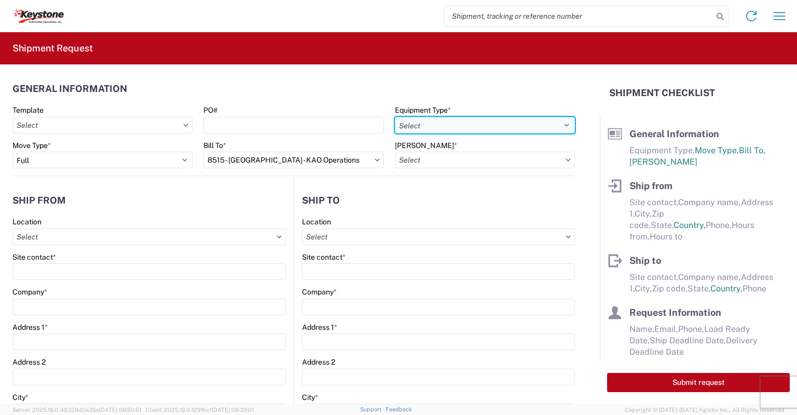
click at [464, 124] on select "Select 53’ Dry Van Flatbed Dropdeck (van) Lowboy (flatbed) Rail" at bounding box center [485, 125] width 180 height 17
select select "STDV"
click at [395, 117] on select "Select 53’ Dry Van Flatbed Dropdeck (van) Lowboy (flatbed) Rail" at bounding box center [485, 125] width 180 height 17
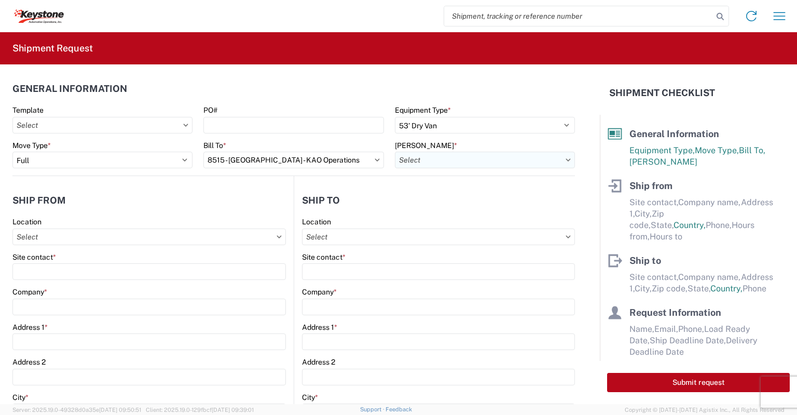
click at [426, 153] on input "text" at bounding box center [485, 160] width 180 height 17
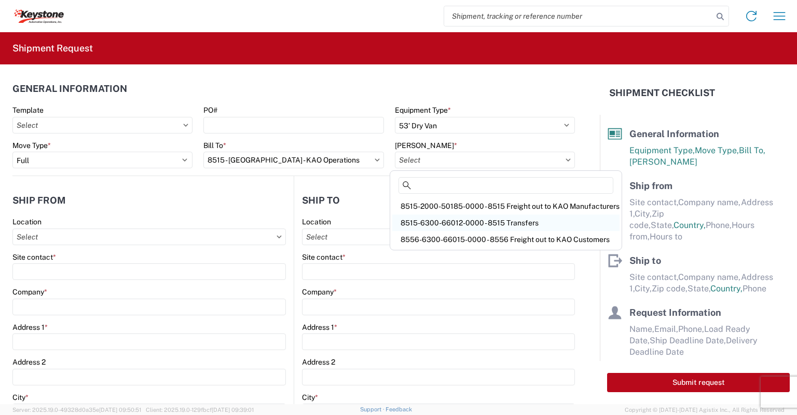
click at [432, 225] on div "8515-6300-66012-0000 - 8515 Transfers" at bounding box center [505, 222] width 227 height 17
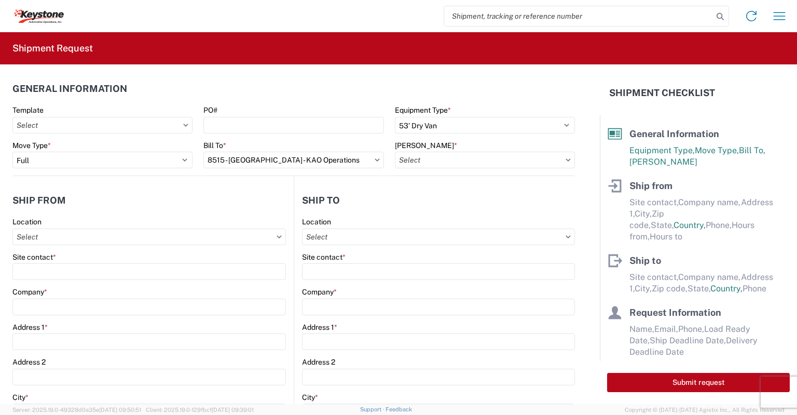
type input "8515-6300-66012-0000 - 8515 Transfers, 8515-6300-66012-0000 - 8515 Transfers"
click at [56, 232] on input "text" at bounding box center [149, 236] width 274 height 17
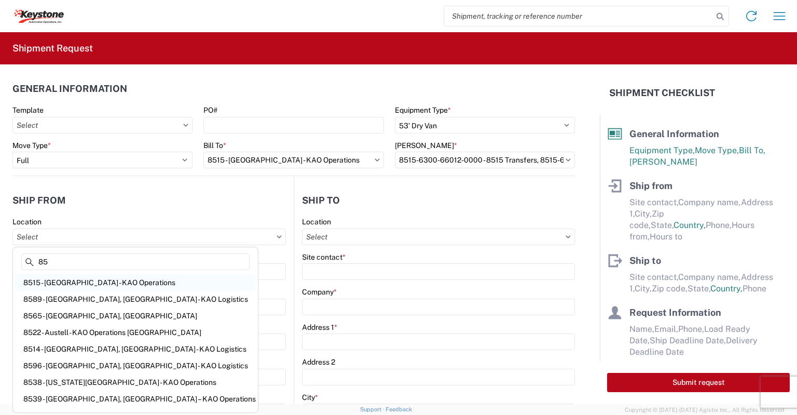
type input "85"
click at [76, 283] on div "8515 - [GEOGRAPHIC_DATA] - KAO Operations" at bounding box center [135, 282] width 241 height 17
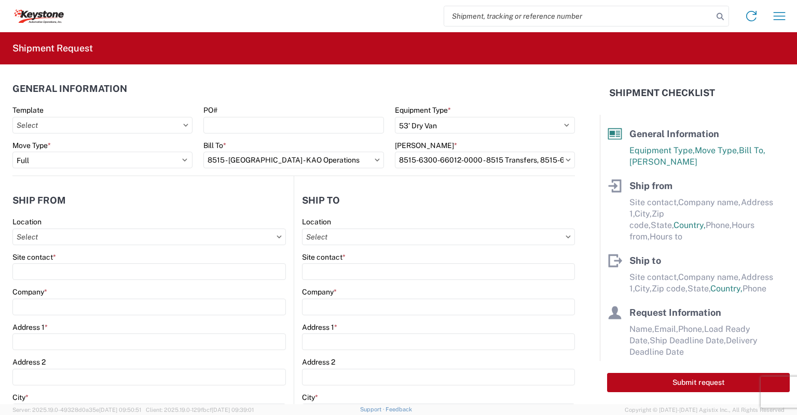
type input "8515 - [GEOGRAPHIC_DATA] - KAO Operations"
type input "KAO"
type input "[STREET_ADDRESS][PERSON_NAME]"
type input "[GEOGRAPHIC_DATA]"
type input "18643"
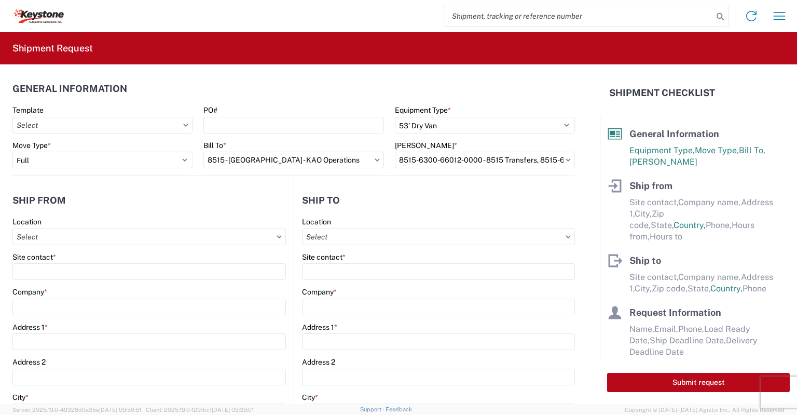
select select "PA"
select select "US"
type input "[PHONE_NUMBER]"
type input "07:00"
type input "17:00"
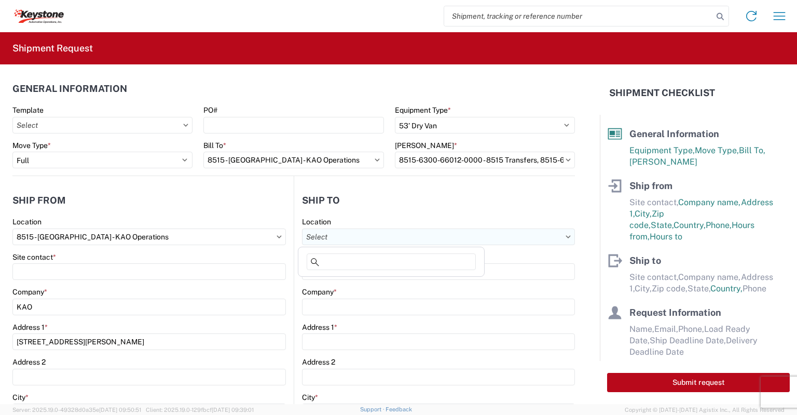
click at [329, 235] on input "text" at bounding box center [438, 236] width 273 height 17
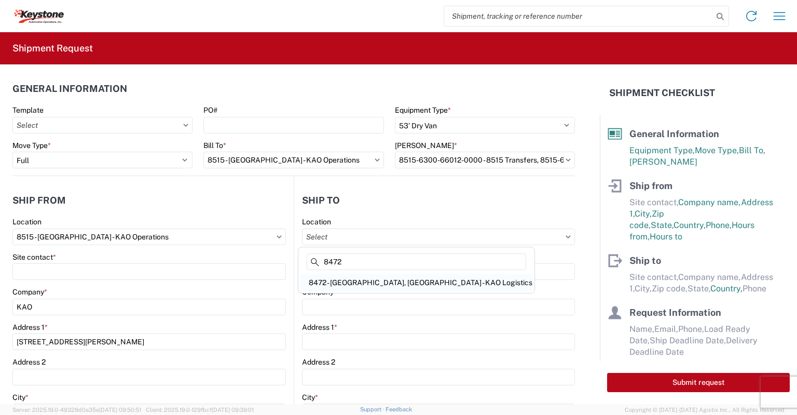
type input "8472"
click at [343, 283] on div "8472 - [GEOGRAPHIC_DATA], [GEOGRAPHIC_DATA] - KAO Logistics" at bounding box center [417, 282] width 232 height 17
type input "8472 - [GEOGRAPHIC_DATA], [GEOGRAPHIC_DATA] - KAO Logistics"
type input "KAO"
type input "275A Cross Farm Ln"
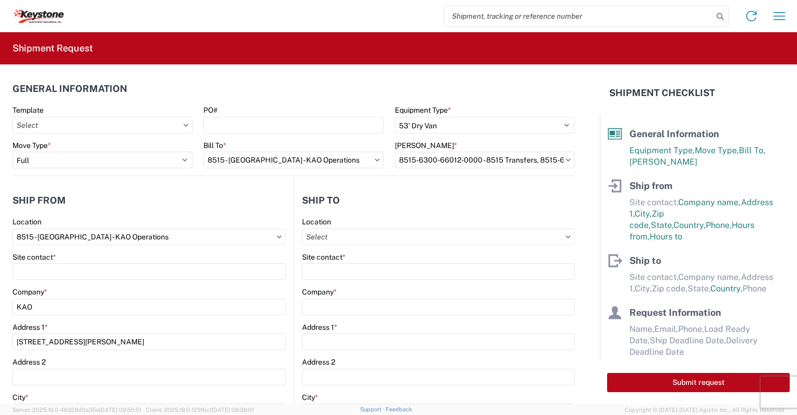
type input "York"
type input "17406"
select select "US"
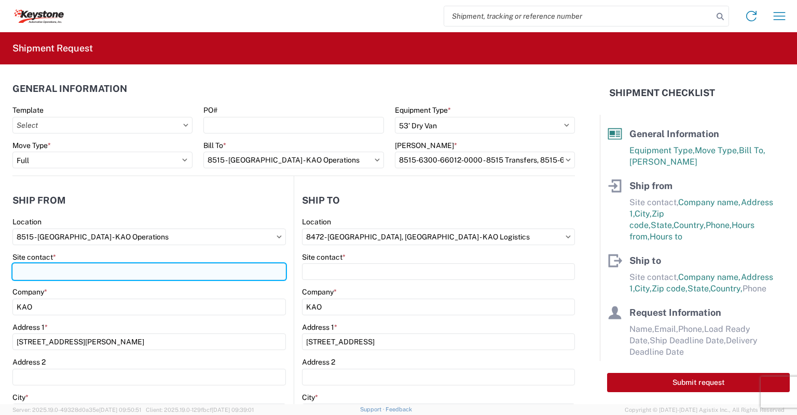
click at [118, 276] on input "Site contact *" at bounding box center [149, 271] width 274 height 17
type input "[PERSON_NAME]"
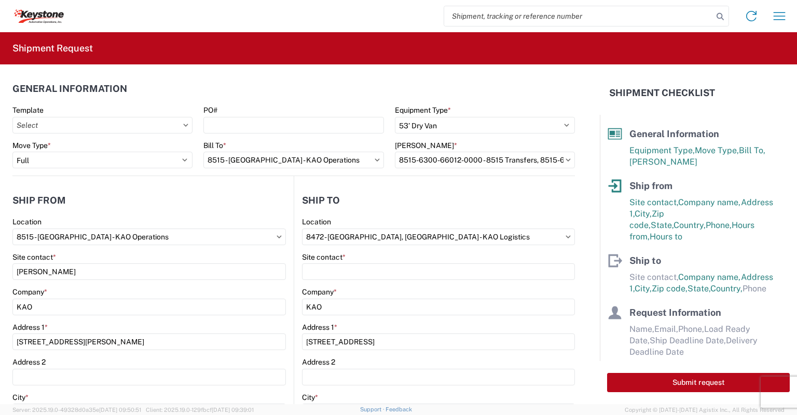
click at [336, 263] on div at bounding box center [438, 271] width 273 height 17
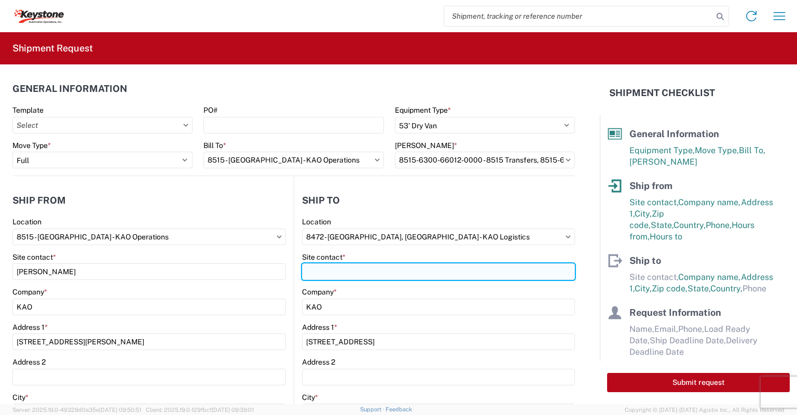
click at [335, 273] on input "Site contact *" at bounding box center [438, 271] width 273 height 17
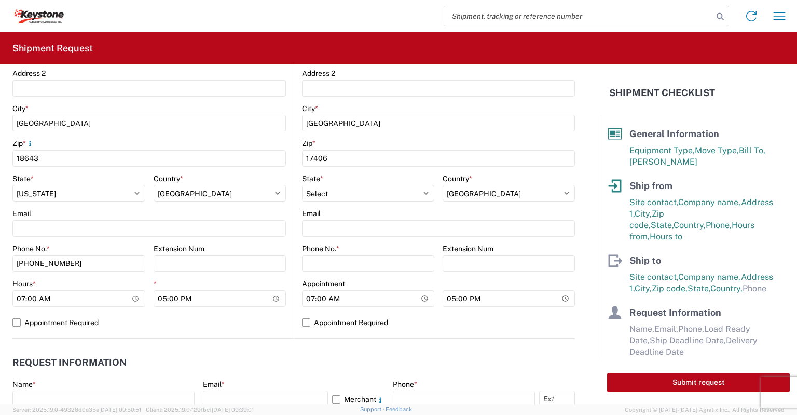
scroll to position [311, 0]
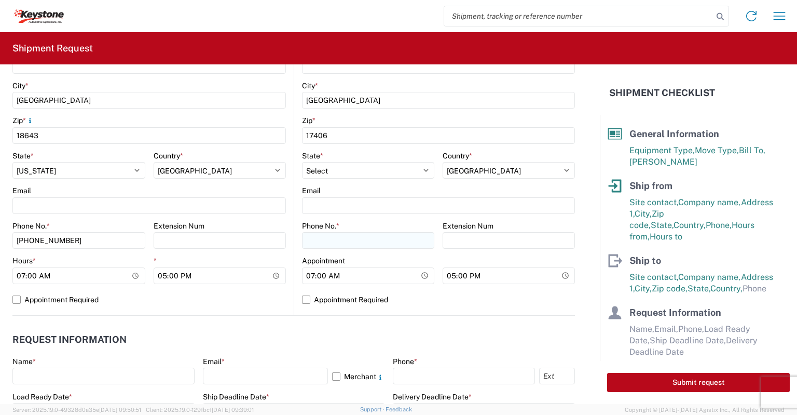
type input "[PERSON_NAME]"
click at [322, 242] on input "Phone No. *" at bounding box center [368, 240] width 132 height 17
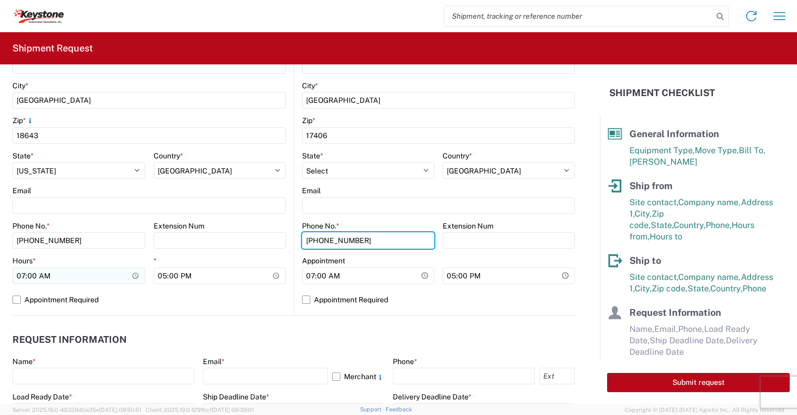
type input "[PHONE_NUMBER]"
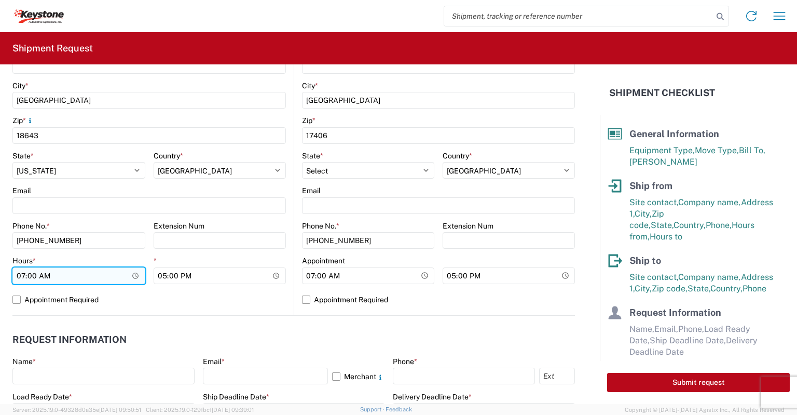
click at [20, 272] on input "07:00" at bounding box center [78, 275] width 133 height 17
type input "23:00"
click at [19, 296] on label "Appointment Required" at bounding box center [149, 299] width 274 height 17
click at [0, 0] on input "Appointment Required" at bounding box center [0, 0] width 0 height 0
select select "US"
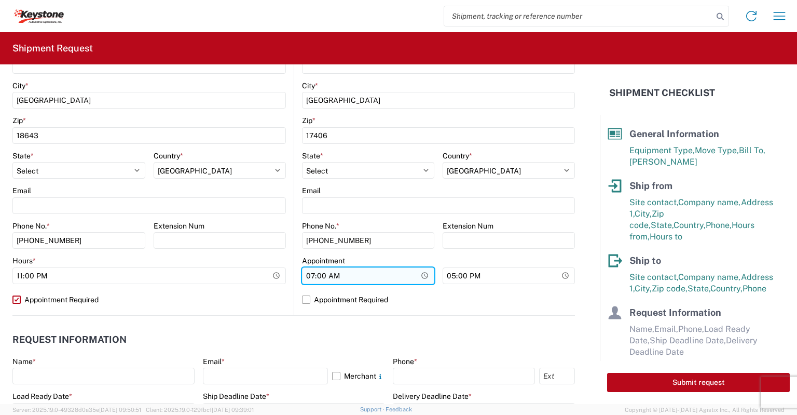
click at [309, 274] on input "07:00" at bounding box center [368, 275] width 132 height 17
type input "04:00"
click at [305, 296] on label "Appointment Required" at bounding box center [438, 299] width 273 height 17
click at [0, 0] on input "Appointment Required" at bounding box center [0, 0] width 0 height 0
select select "US"
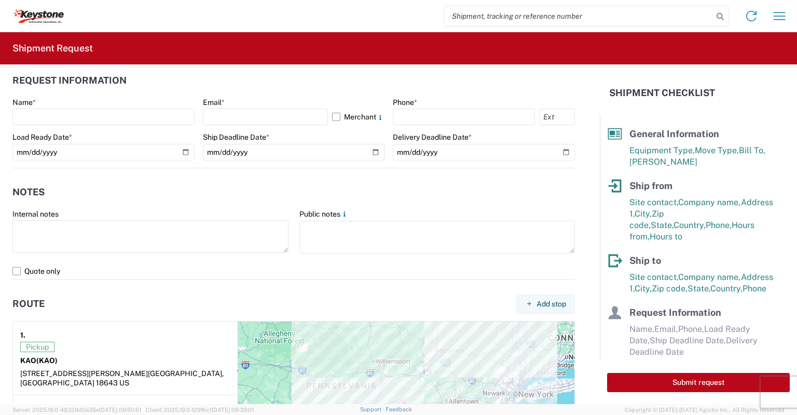
scroll to position [571, 0]
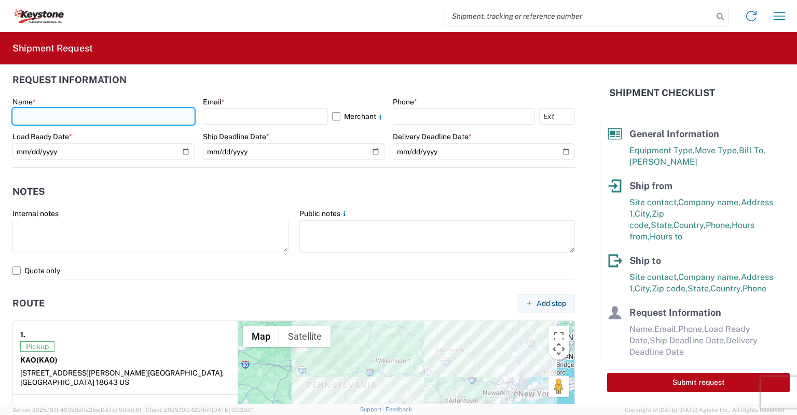
click at [54, 115] on input "text" at bounding box center [103, 116] width 182 height 17
type input "[PERSON_NAME]"
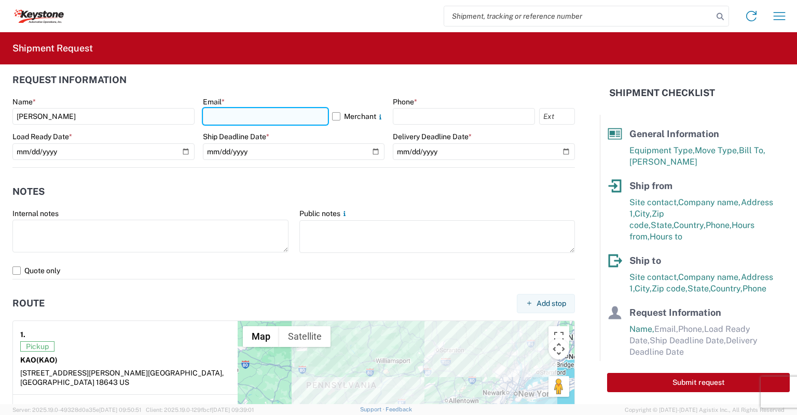
click at [226, 120] on input "text" at bounding box center [266, 116] width 126 height 17
type input "[EMAIL_ADDRESS][DOMAIN_NAME]"
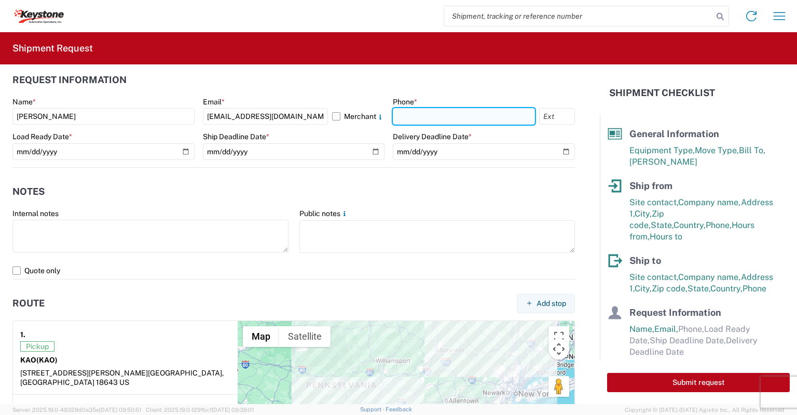
click at [398, 113] on input "text" at bounding box center [464, 116] width 142 height 17
type input "[PHONE_NUMBER]"
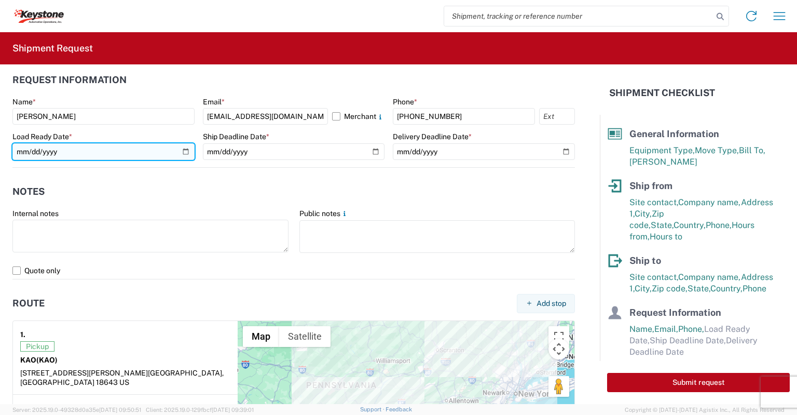
click at [187, 153] on input "date" at bounding box center [103, 151] width 182 height 17
click at [189, 147] on input "date" at bounding box center [103, 151] width 182 height 17
click at [182, 152] on input "date" at bounding box center [103, 151] width 182 height 17
type input "[DATE]"
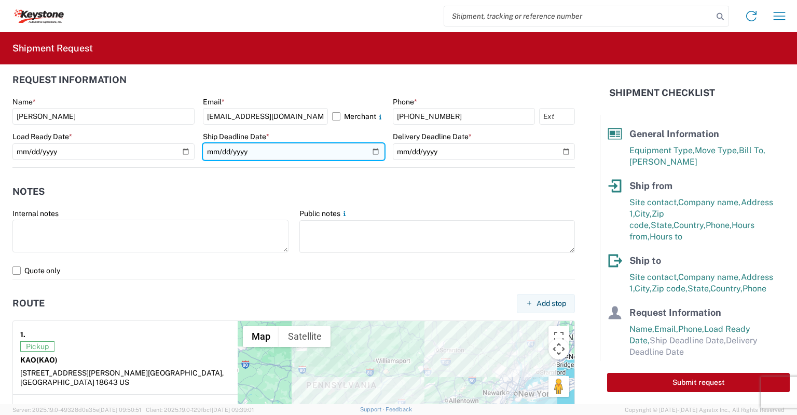
click at [370, 151] on input "date" at bounding box center [294, 151] width 182 height 17
type input "[DATE]"
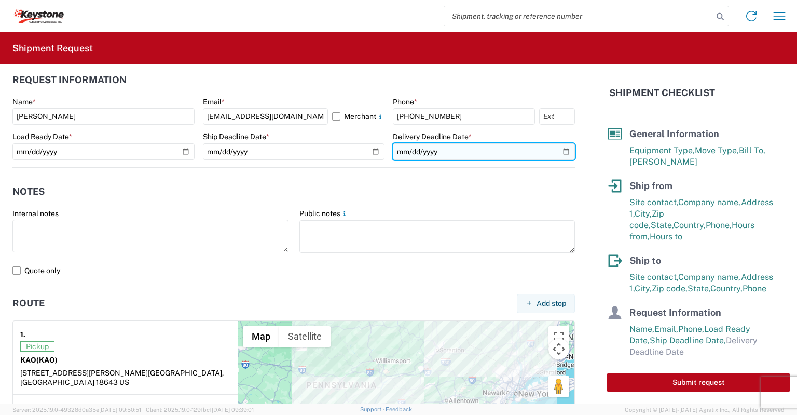
click at [556, 153] on input "date" at bounding box center [484, 151] width 182 height 17
type input "[DATE]"
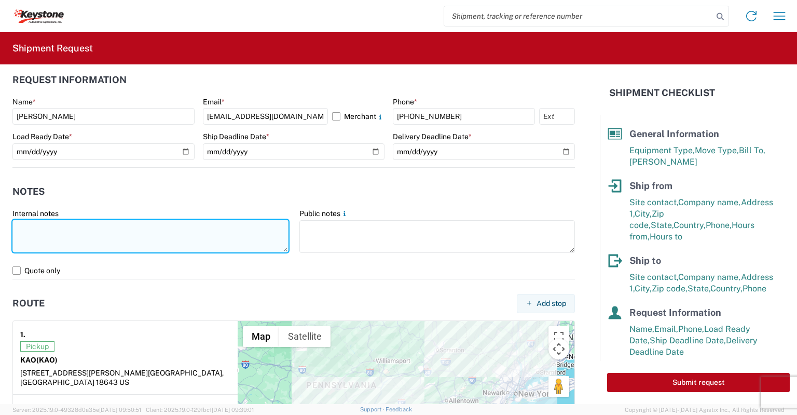
click at [44, 227] on textarea at bounding box center [150, 236] width 276 height 33
paste textarea "Load # 2091277"
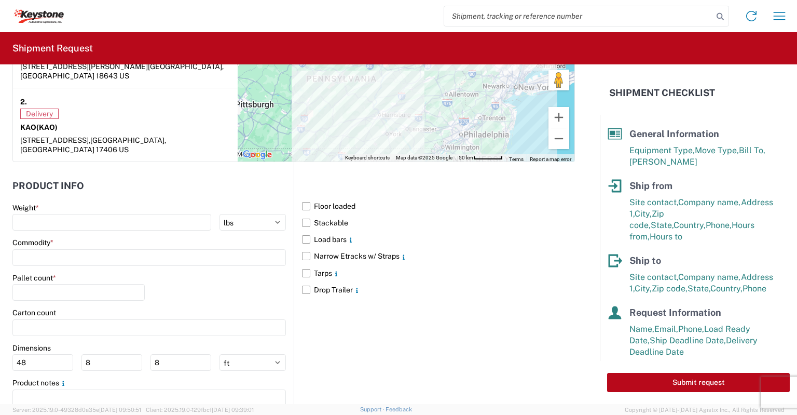
scroll to position [882, 0]
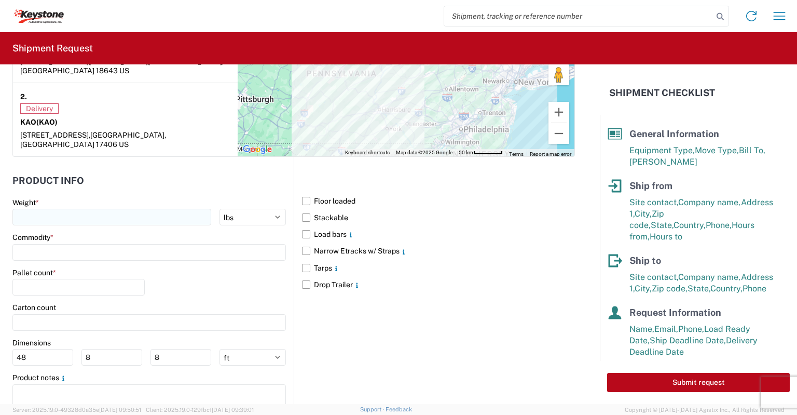
type textarea "Preplanned w/ R+L Load # 2091277 Picking up 9/17/25 delivering 9/18/25"
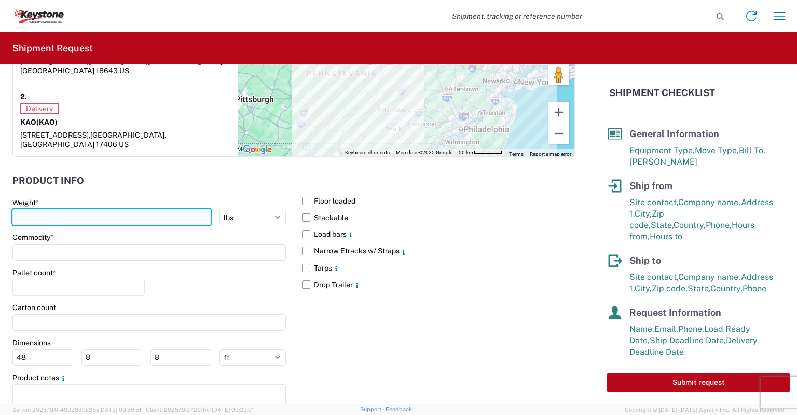
click at [56, 209] on input "number" at bounding box center [111, 217] width 199 height 17
type input "20000"
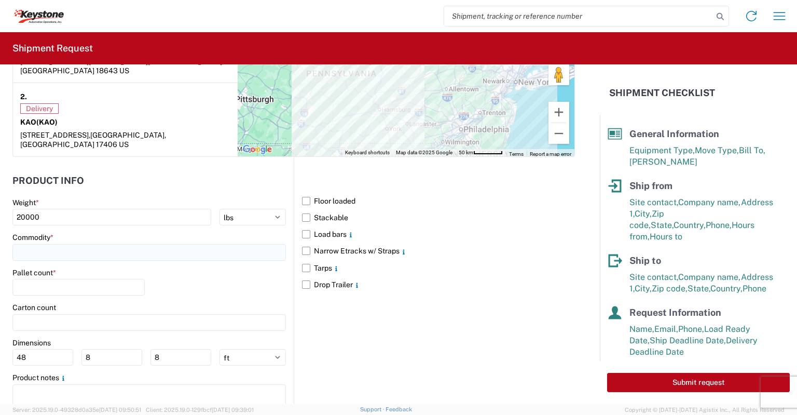
click at [28, 244] on input at bounding box center [149, 252] width 274 height 17
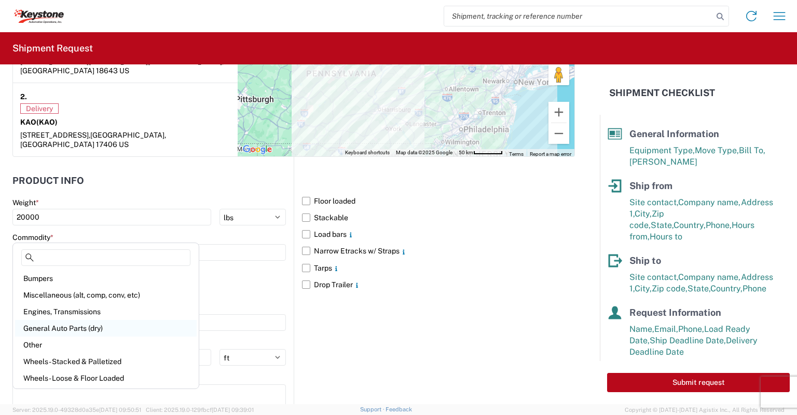
click at [29, 325] on div "General Auto Parts (dry)" at bounding box center [106, 328] width 182 height 17
type input "General Auto Parts (dry)"
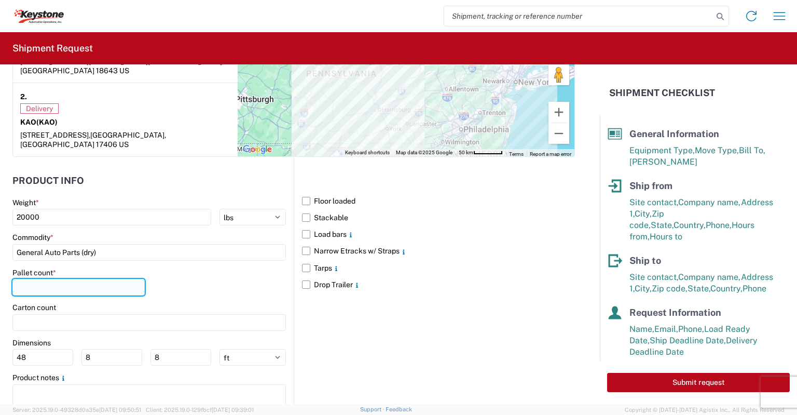
click at [19, 279] on input "number" at bounding box center [78, 287] width 132 height 17
type input "20"
click at [302, 242] on label "Narrow Etracks w/ Straps" at bounding box center [438, 250] width 273 height 17
click at [0, 0] on input "Narrow Etracks w/ Straps" at bounding box center [0, 0] width 0 height 0
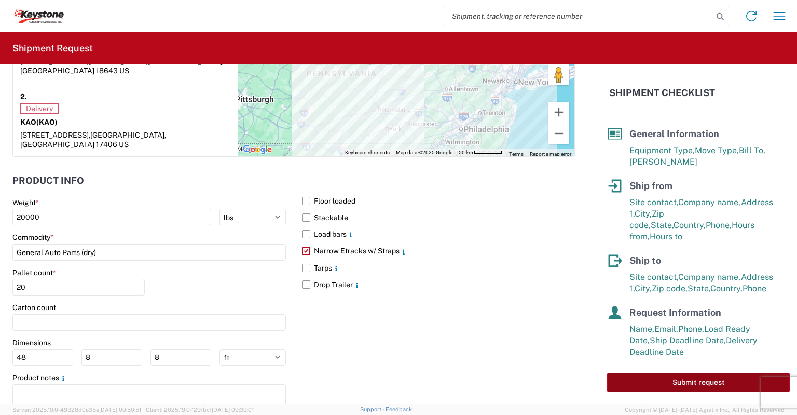
click at [629, 383] on button "Submit request" at bounding box center [698, 382] width 183 height 19
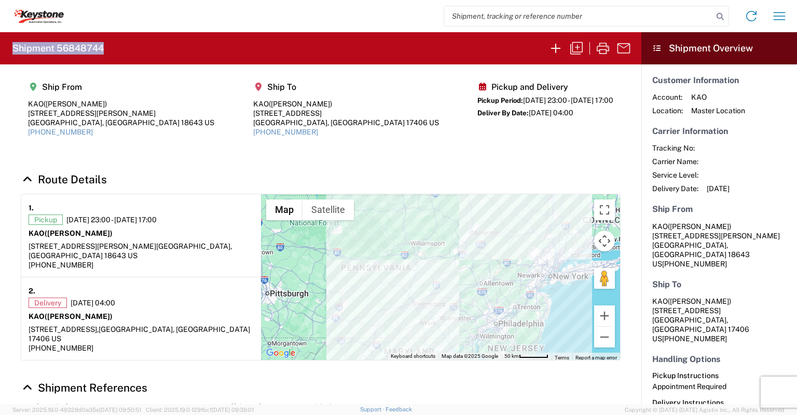
drag, startPoint x: 104, startPoint y: 47, endPoint x: 15, endPoint y: 61, distance: 90.4
click at [15, 61] on agx-form-header "Shipment 56848744" at bounding box center [321, 48] width 642 height 32
copy h2 "Shipment 56848744"
